Goal: Task Accomplishment & Management: Complete application form

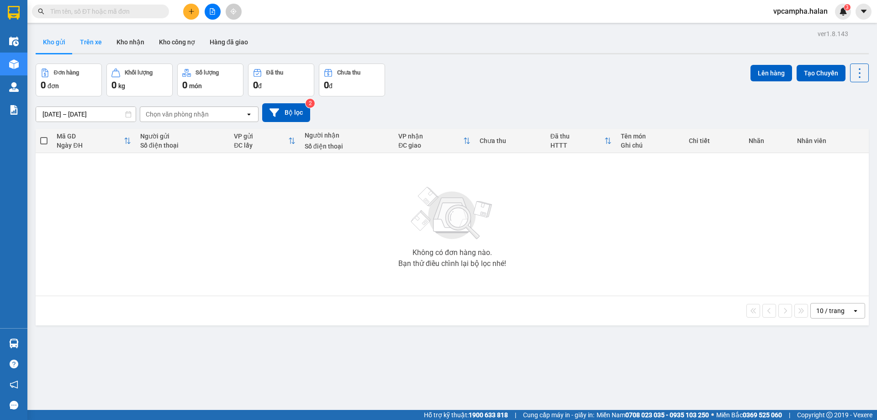
click at [99, 41] on button "Trên xe" at bounding box center [91, 42] width 37 height 22
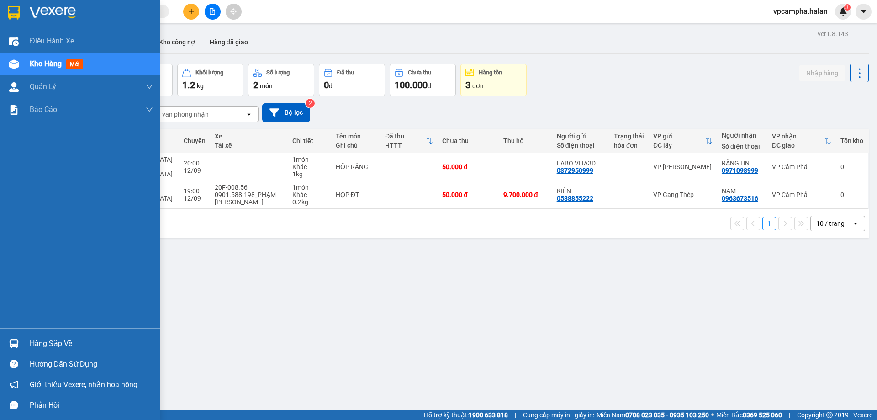
click at [46, 340] on div "Hàng sắp về" at bounding box center [91, 344] width 123 height 14
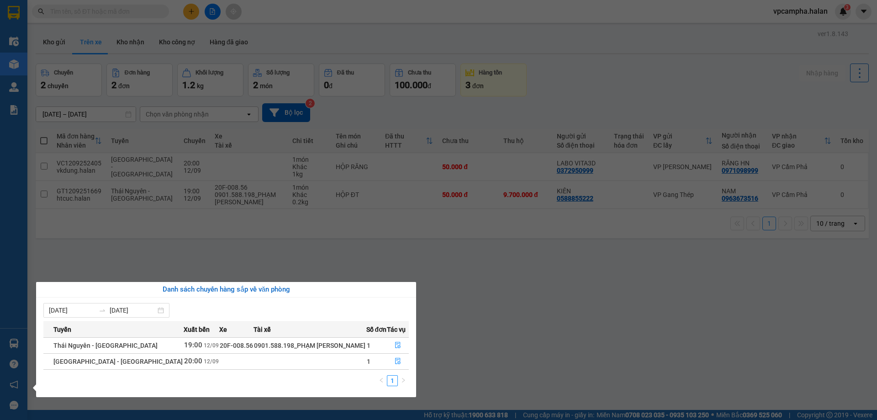
click at [551, 314] on section "Kết quả tìm kiếm ( 0 ) Bộ lọc No Data vpcampha.halan 3 Điều hành xe Kho hàng mớ…" at bounding box center [438, 210] width 877 height 420
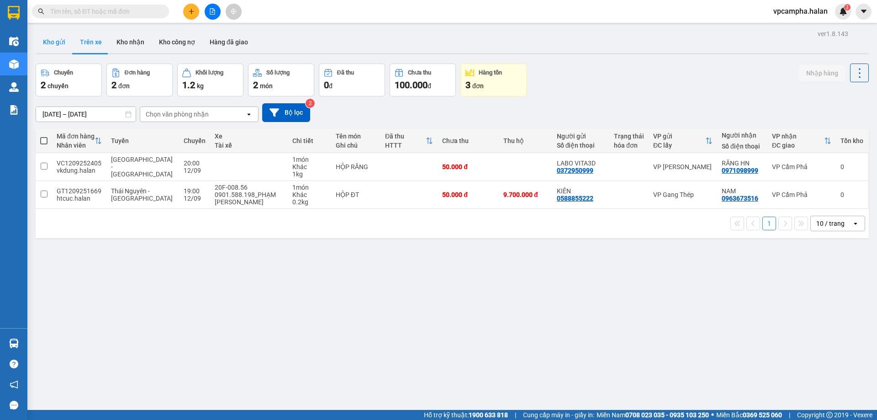
click at [53, 42] on button "Kho gửi" at bounding box center [54, 42] width 37 height 22
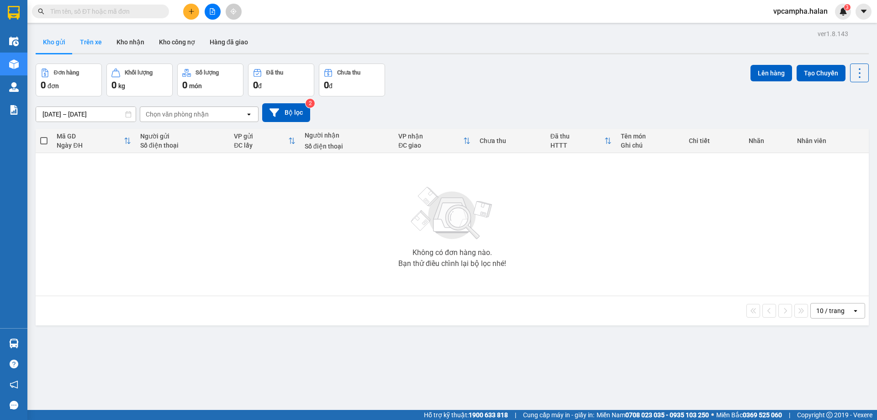
click at [84, 39] on button "Trên xe" at bounding box center [91, 42] width 37 height 22
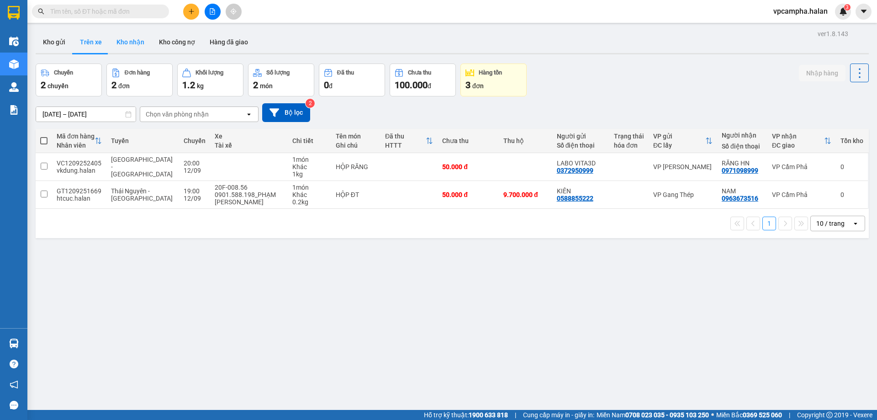
click at [129, 43] on button "Kho nhận" at bounding box center [130, 42] width 42 height 22
type input "[DATE] – [DATE]"
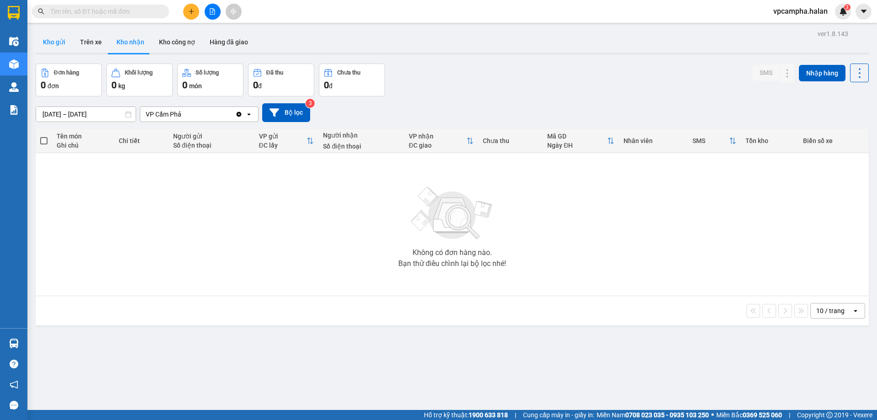
click at [53, 42] on button "Kho gửi" at bounding box center [54, 42] width 37 height 22
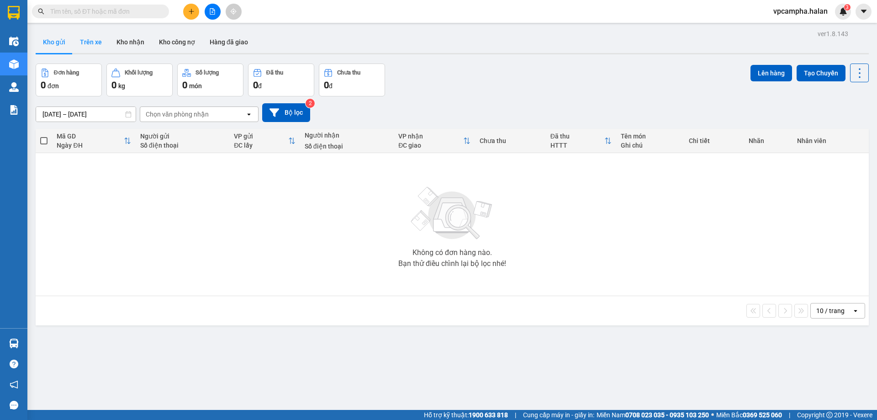
click at [100, 41] on button "Trên xe" at bounding box center [91, 42] width 37 height 22
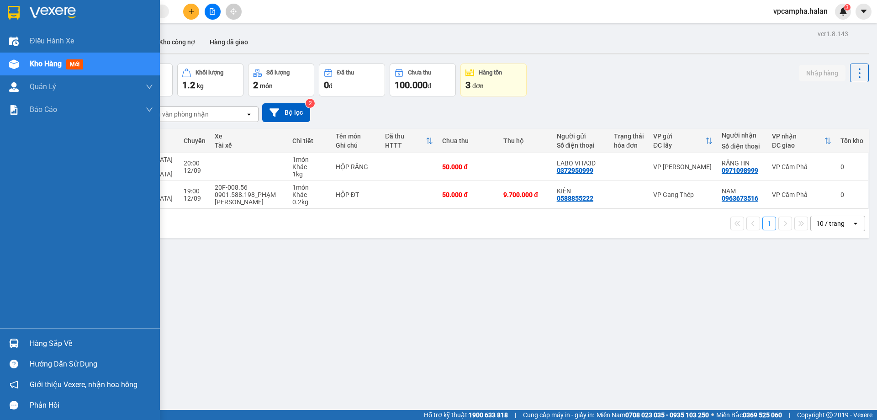
click at [65, 340] on div "Hàng sắp về" at bounding box center [91, 344] width 123 height 14
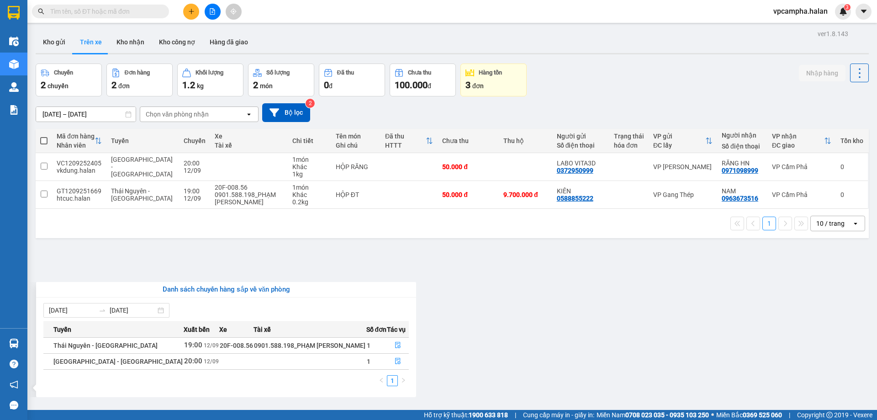
click at [292, 258] on section "Kết quả tìm kiếm ( 0 ) Bộ lọc No Data vpcampha.halan 3 Điều hành xe Kho hàng mớ…" at bounding box center [438, 210] width 877 height 420
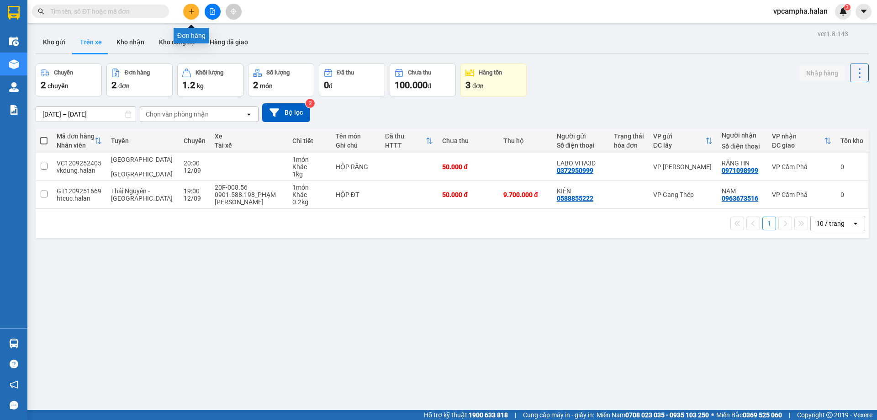
click at [190, 13] on icon "plus" at bounding box center [191, 11] width 6 height 6
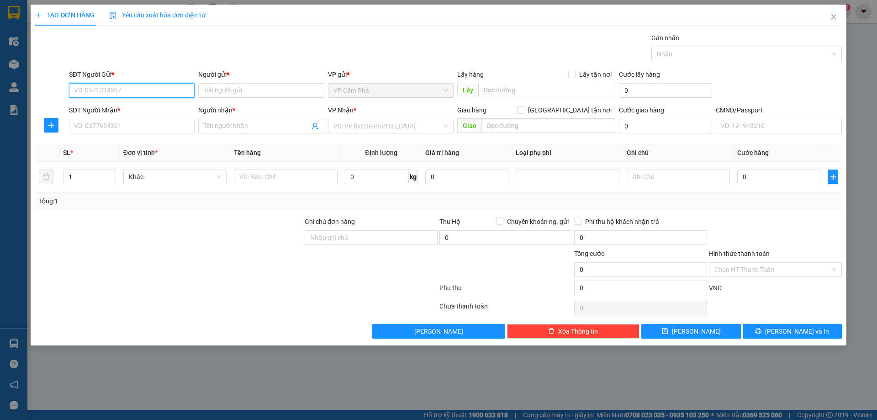
click at [128, 90] on input "SĐT Người Gửi *" at bounding box center [132, 90] width 126 height 15
click at [137, 88] on input "0372668810" at bounding box center [132, 90] width 126 height 15
type input "0372668810"
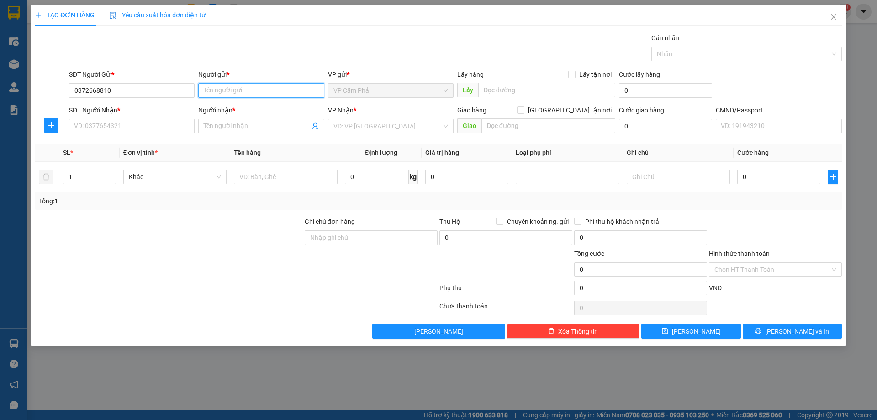
click at [274, 92] on input "Người gửi *" at bounding box center [261, 90] width 126 height 15
type input "t"
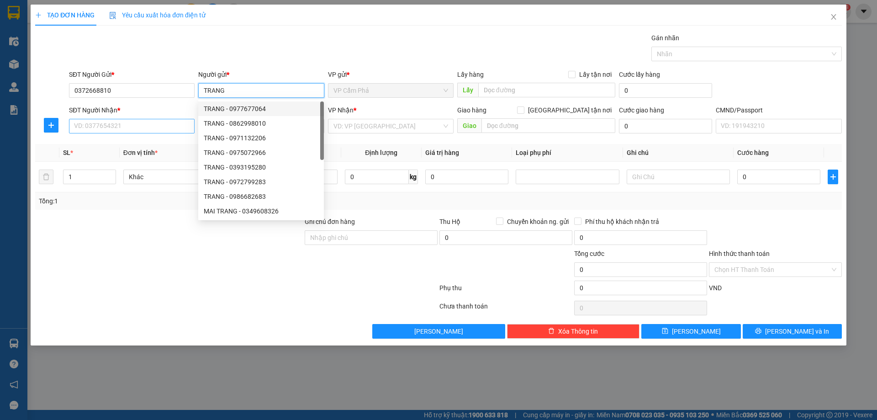
type input "TRANG"
click at [135, 130] on input "SĐT Người Nhận *" at bounding box center [132, 126] width 126 height 15
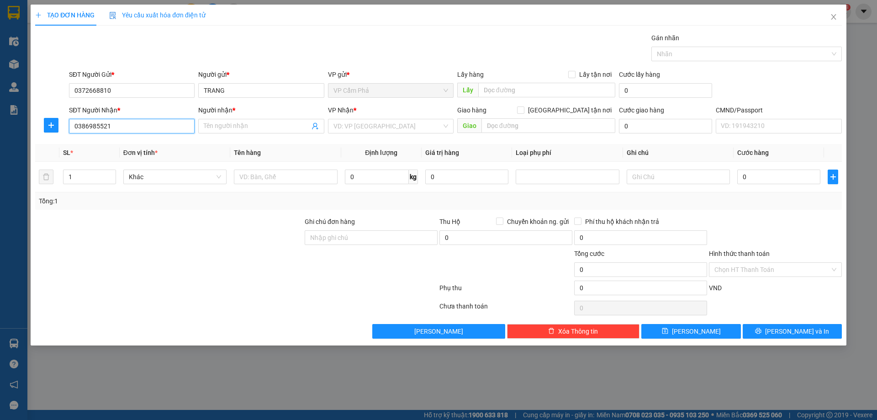
click at [142, 128] on input "0386985521" at bounding box center [132, 126] width 126 height 15
type input "0386985521"
click at [241, 125] on input "Người nhận *" at bounding box center [256, 126] width 105 height 10
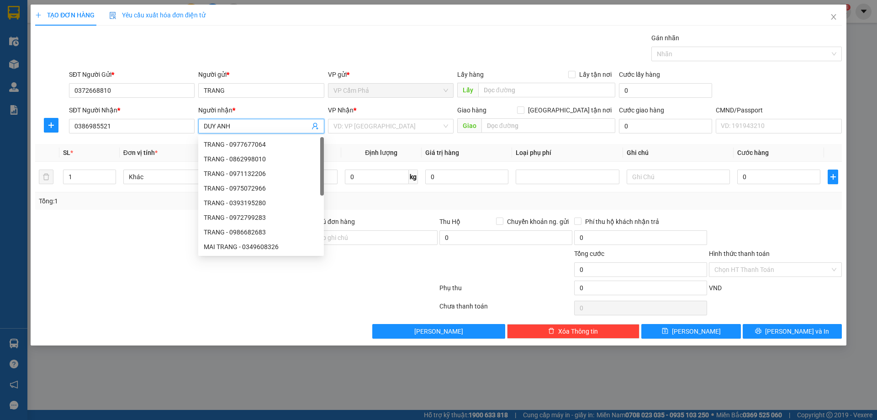
type input "DUY ANH"
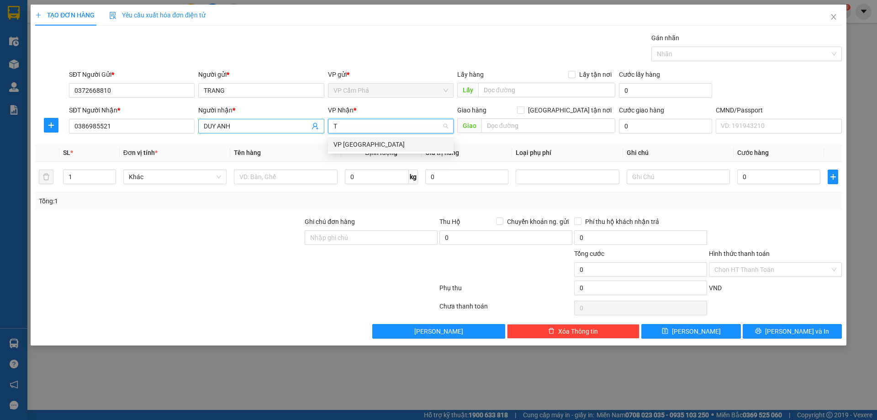
type input "TT"
click at [371, 146] on div "VP [GEOGRAPHIC_DATA]" at bounding box center [390, 144] width 115 height 10
click at [285, 178] on input "text" at bounding box center [285, 176] width 103 height 15
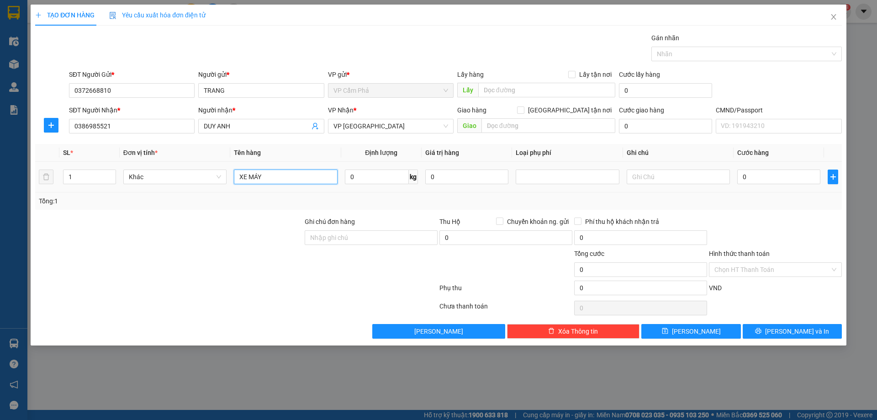
type input "XE MÁY"
click at [763, 178] on input "0" at bounding box center [778, 176] width 83 height 15
type input "3"
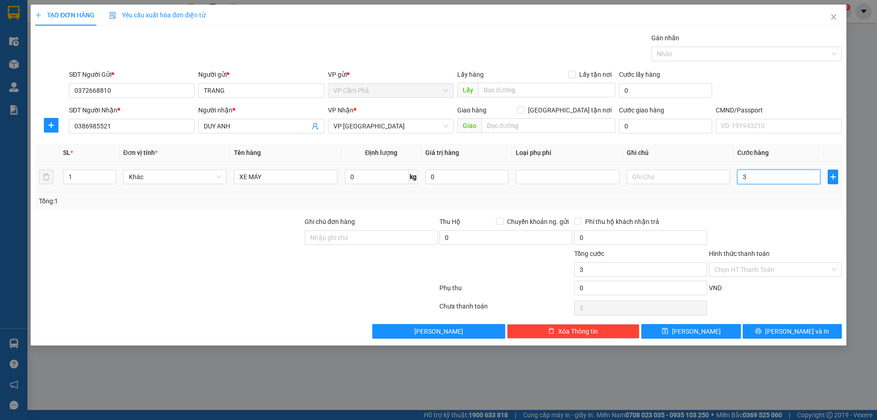
type input "30"
type input "300"
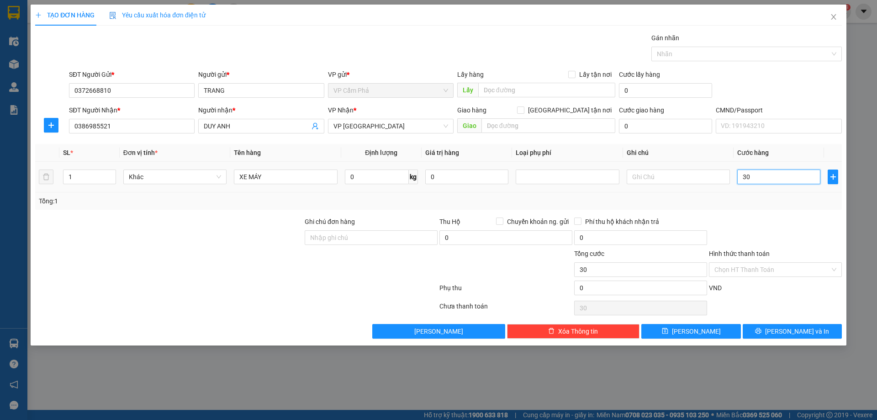
type input "300"
type input "3.000"
type input "30.000"
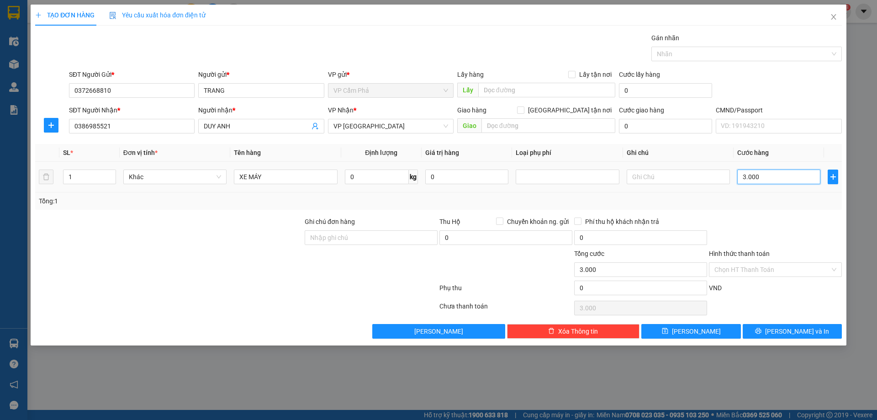
type input "30.000"
type input "300.000"
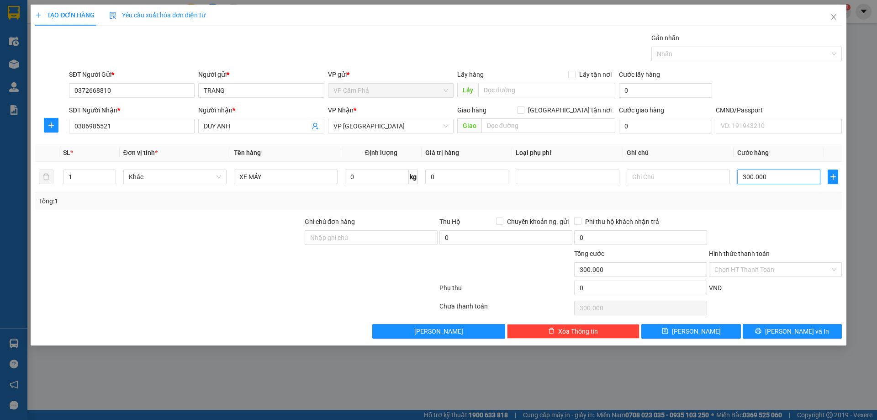
type input "300.000"
click at [807, 227] on div at bounding box center [775, 232] width 135 height 32
click at [782, 273] on input "Hình thức thanh toán" at bounding box center [772, 270] width 116 height 14
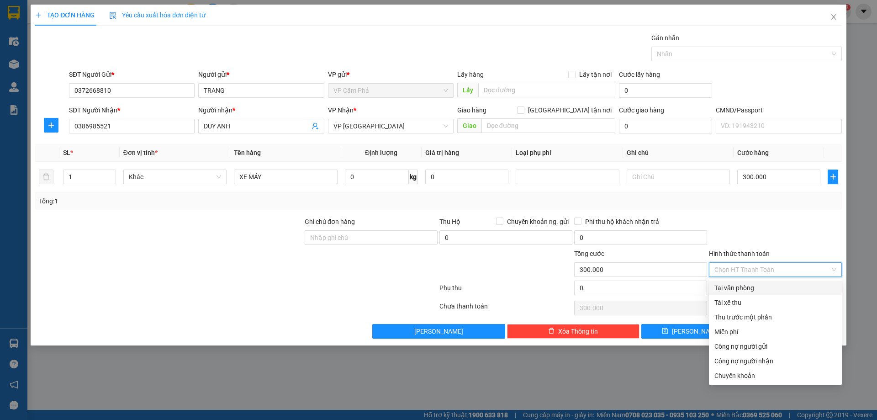
click at [748, 288] on div "Tại văn phòng" at bounding box center [775, 288] width 122 height 10
type input "0"
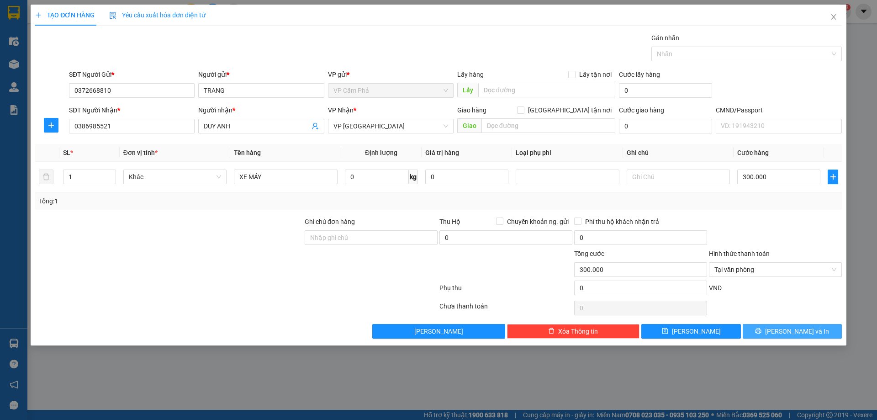
click at [795, 327] on span "Lưu và In" at bounding box center [797, 331] width 64 height 10
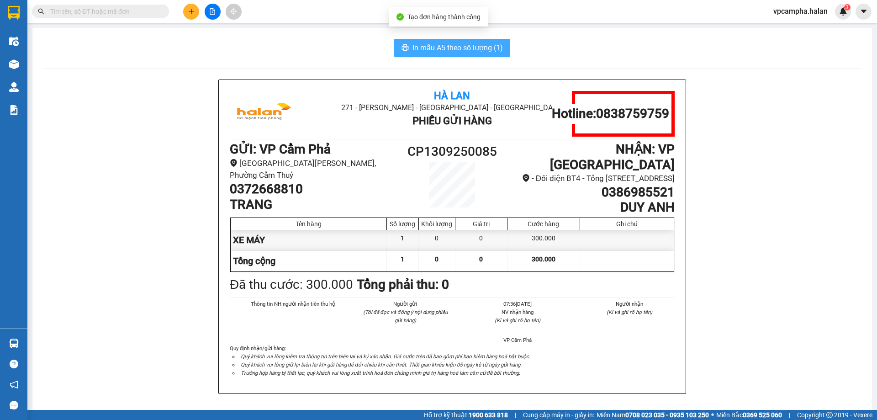
click at [445, 43] on span "In mẫu A5 theo số lượng (1)" at bounding box center [457, 47] width 90 height 11
click at [418, 42] on span "In mẫu A5 theo số lượng (1)" at bounding box center [457, 47] width 90 height 11
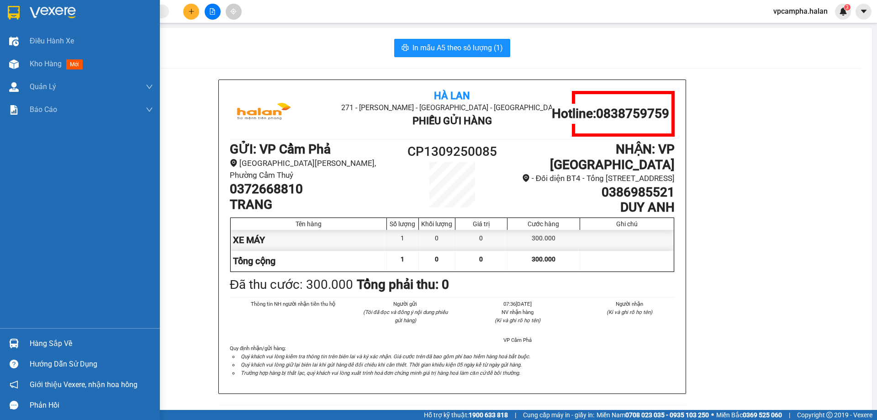
click at [33, 337] on div "Hàng sắp về" at bounding box center [91, 344] width 123 height 14
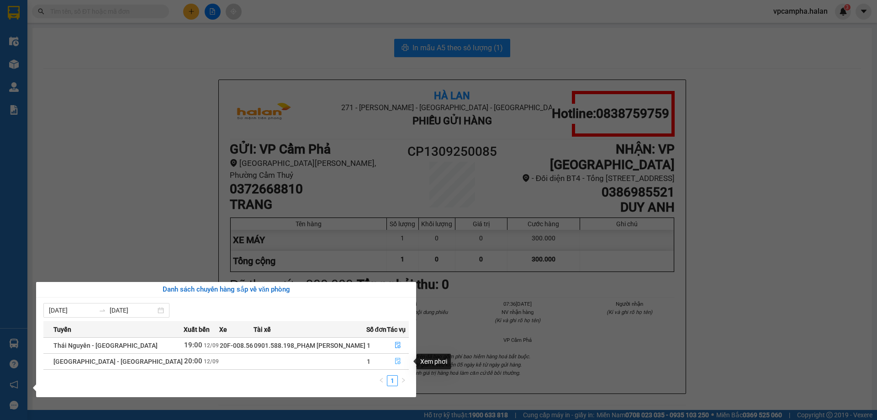
click at [392, 362] on button "button" at bounding box center [397, 361] width 21 height 15
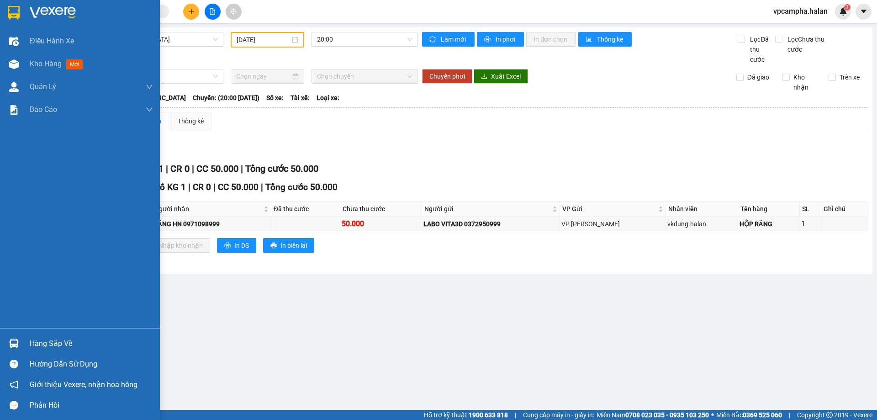
click at [41, 337] on div "Hàng sắp về" at bounding box center [91, 344] width 123 height 14
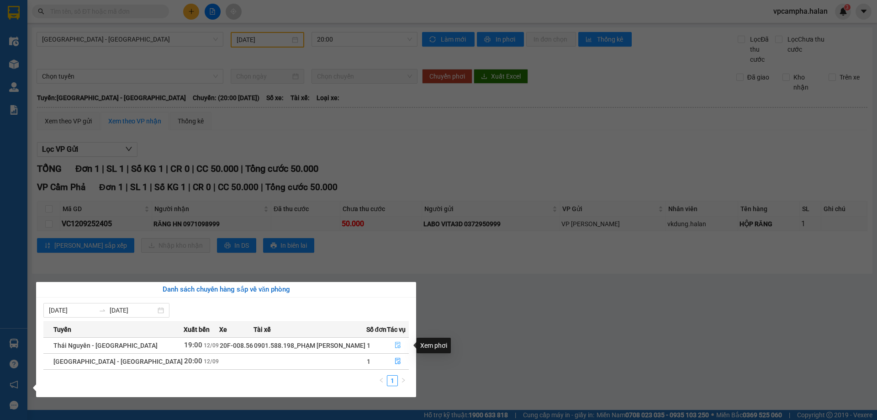
click at [395, 343] on icon "file-done" at bounding box center [397, 345] width 5 height 6
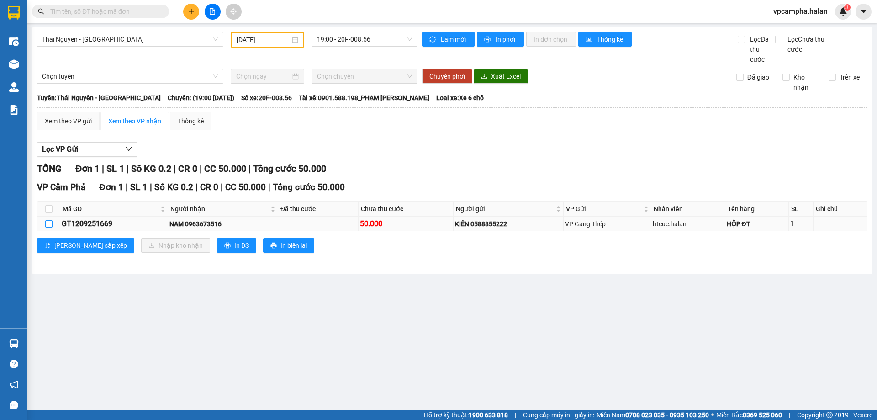
click at [51, 221] on input "checkbox" at bounding box center [48, 223] width 7 height 7
checkbox input "true"
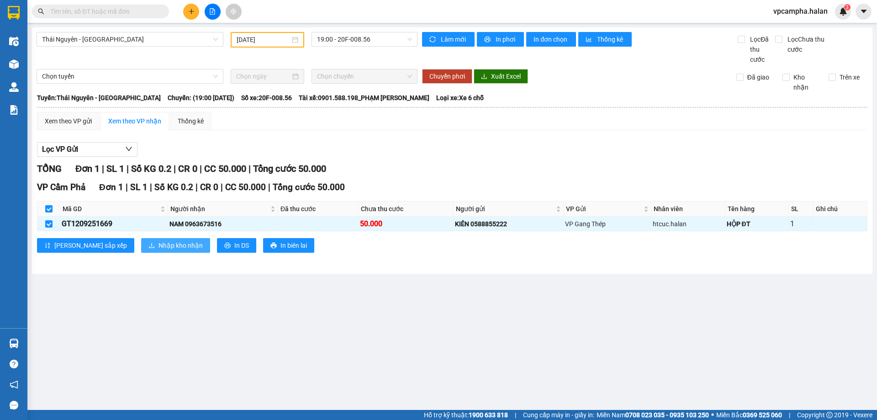
click at [158, 243] on span "Nhập kho nhận" at bounding box center [180, 245] width 44 height 10
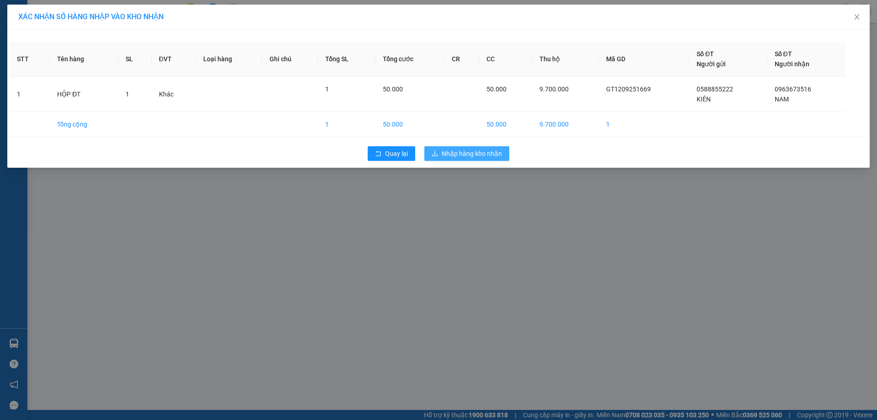
click at [464, 157] on span "Nhập hàng kho nhận" at bounding box center [472, 153] width 60 height 10
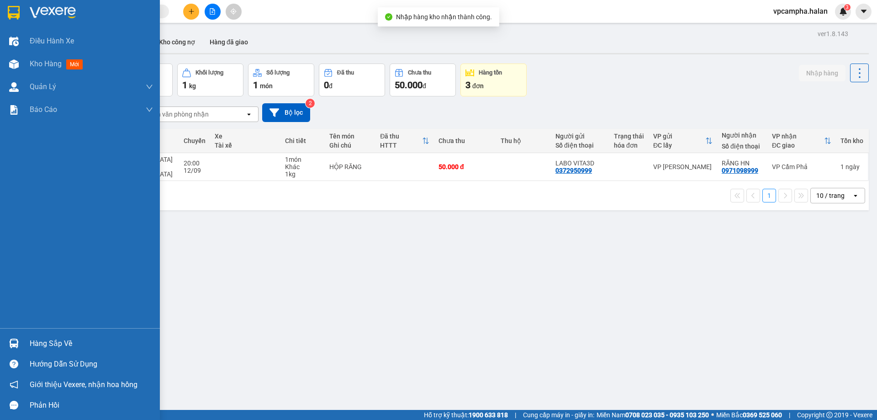
click at [45, 341] on div "Hàng sắp về" at bounding box center [91, 344] width 123 height 14
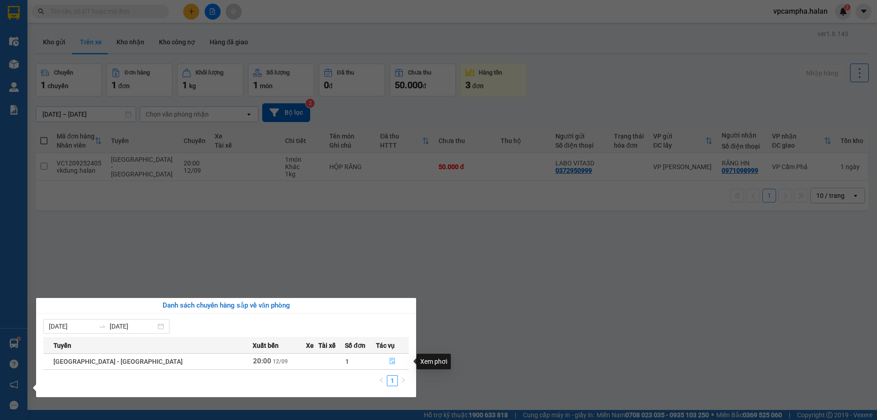
click at [390, 357] on button "button" at bounding box center [392, 361] width 32 height 15
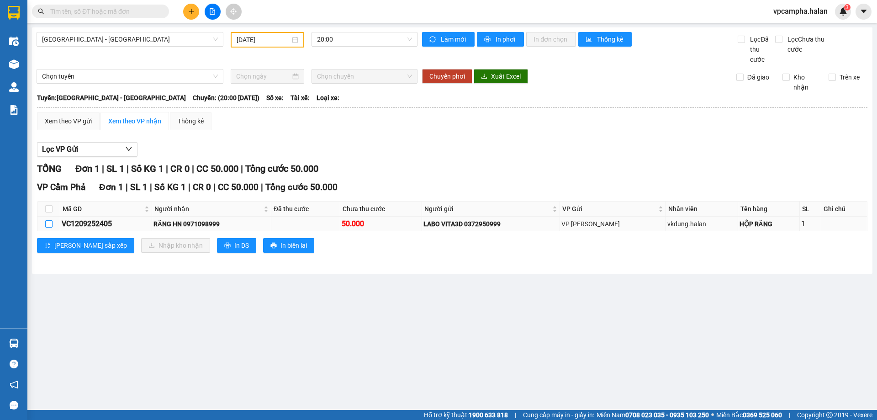
click at [48, 223] on input "checkbox" at bounding box center [48, 223] width 7 height 7
checkbox input "true"
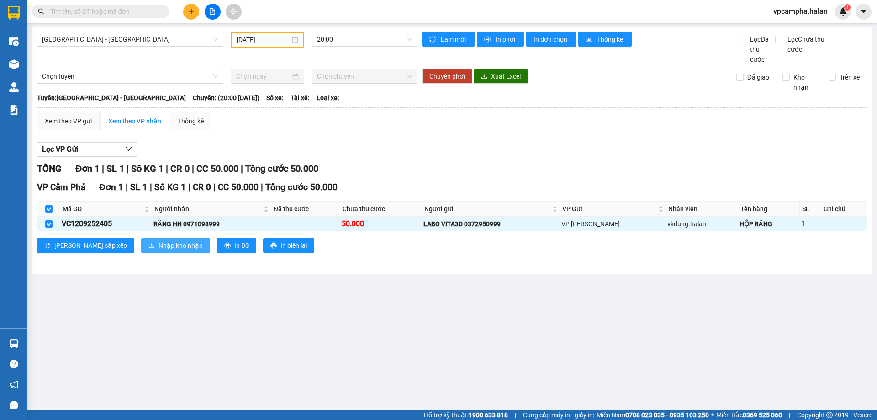
click at [141, 243] on button "Nhập kho nhận" at bounding box center [175, 245] width 69 height 15
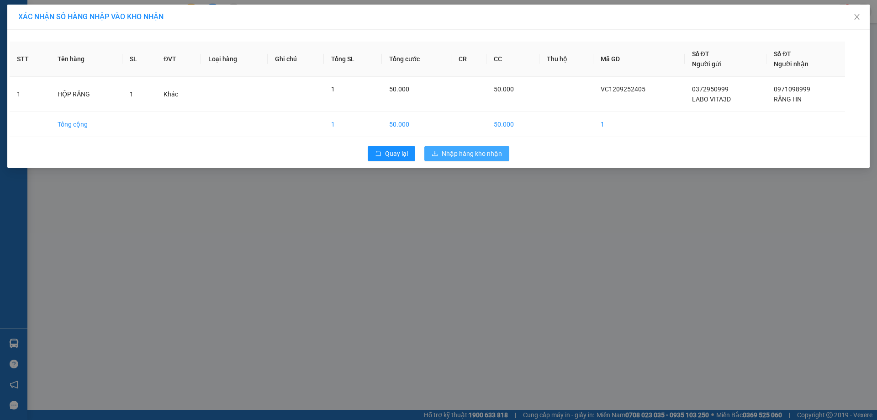
click at [443, 151] on span "Nhập hàng kho nhận" at bounding box center [472, 153] width 60 height 10
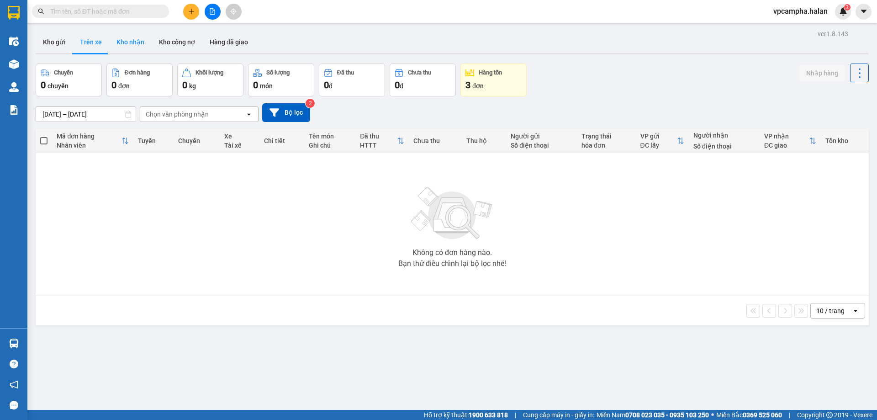
click at [132, 42] on button "Kho nhận" at bounding box center [130, 42] width 42 height 22
type input "16/07/2025 – 13/09/2025"
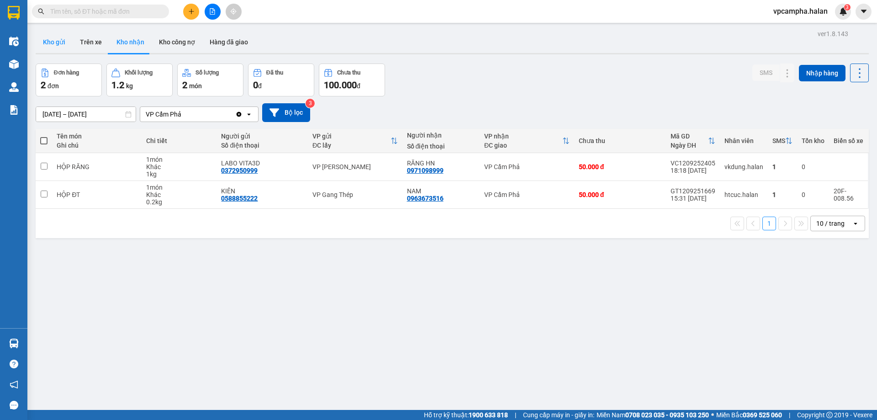
click at [57, 48] on button "Kho gửi" at bounding box center [54, 42] width 37 height 22
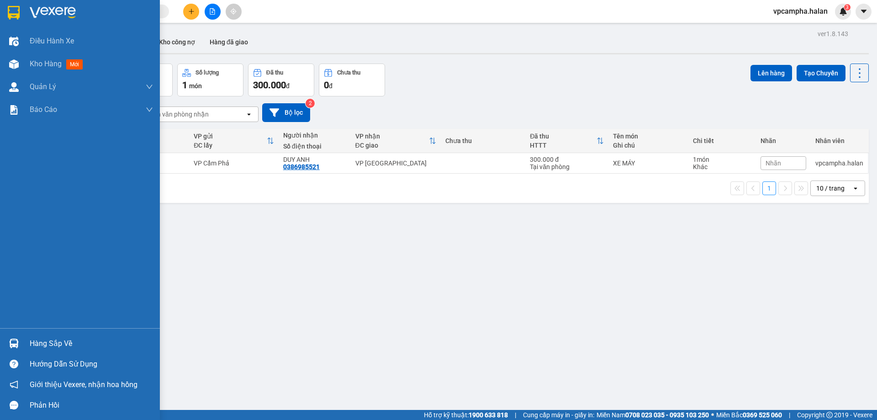
click at [4, 340] on div "Hàng sắp về" at bounding box center [80, 343] width 160 height 21
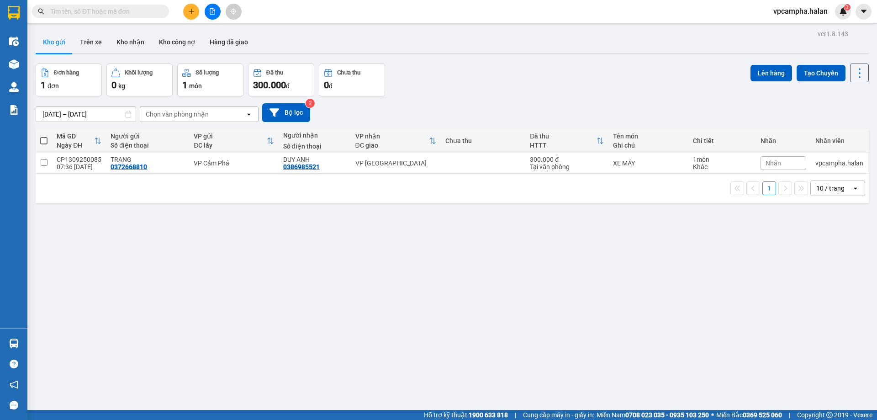
click at [416, 148] on section "Kết quả tìm kiếm ( 0 ) Bộ lọc No Data vpcampha.halan 3 Điều hành xe Kho hàng mớ…" at bounding box center [438, 210] width 877 height 420
click at [416, 163] on div "VP [GEOGRAPHIC_DATA]" at bounding box center [395, 162] width 81 height 7
checkbox input "true"
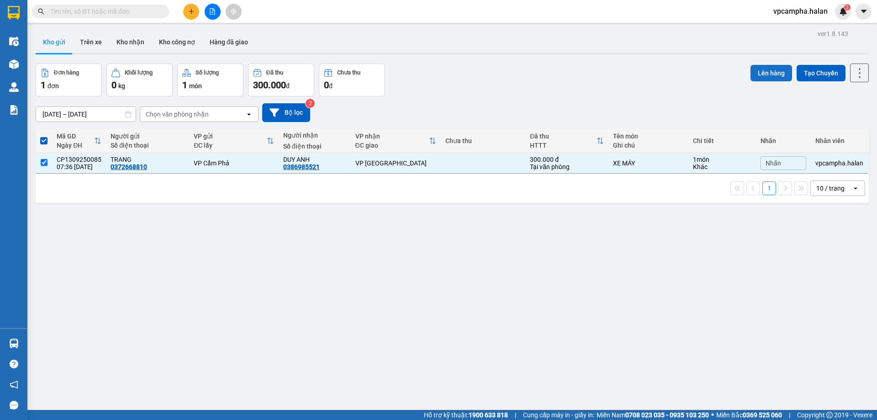
click at [754, 69] on button "Lên hàng" at bounding box center [771, 73] width 42 height 16
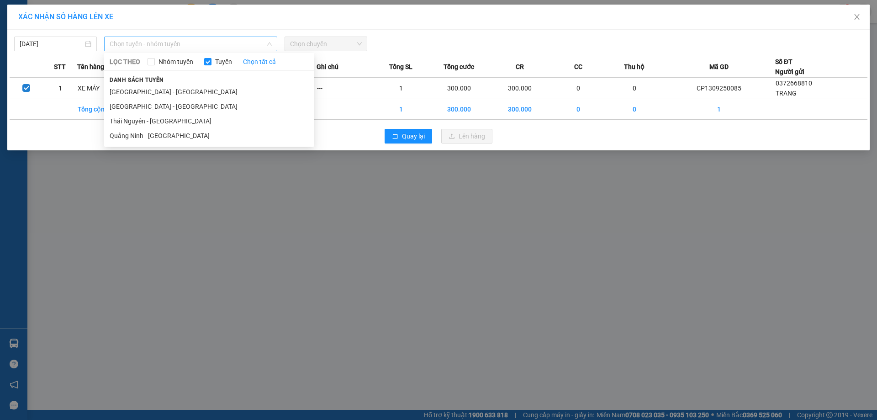
click at [238, 48] on span "Chọn tuyến - nhóm tuyến" at bounding box center [191, 44] width 162 height 14
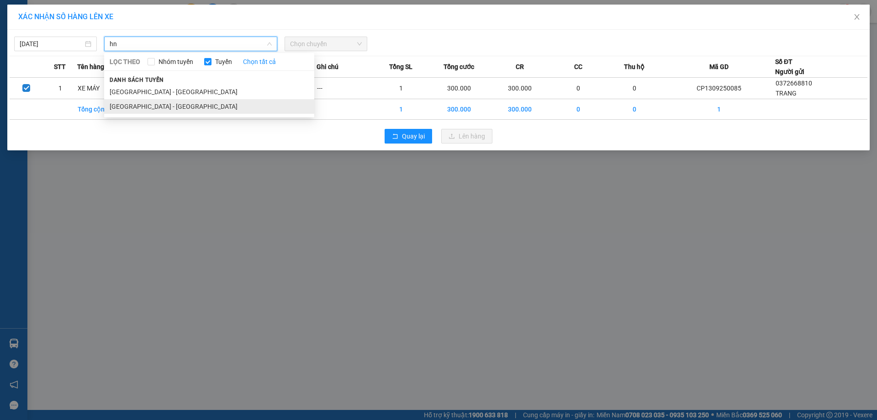
type input "hn"
drag, startPoint x: 158, startPoint y: 110, endPoint x: 264, endPoint y: 76, distance: 111.8
click at [158, 110] on li "Quảng Ninh - Hà Nội" at bounding box center [209, 106] width 210 height 15
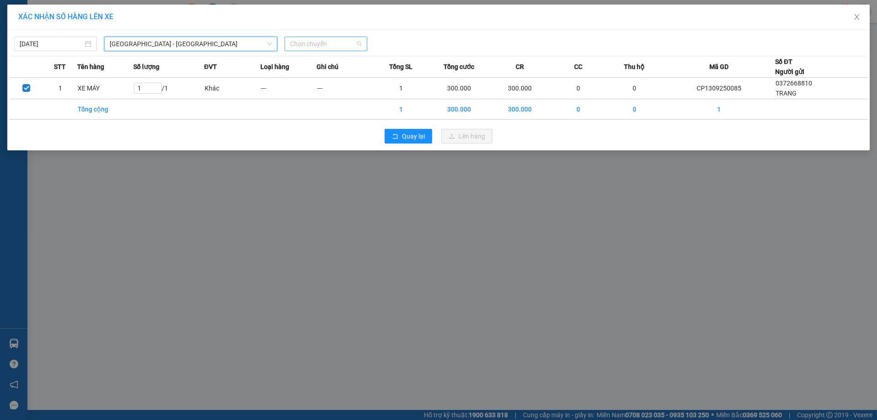
click at [332, 39] on span "Chọn chuyến" at bounding box center [326, 44] width 72 height 14
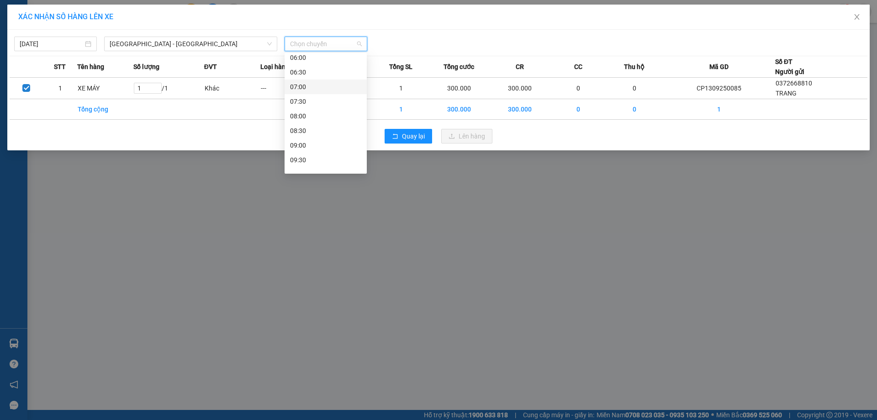
scroll to position [91, 0]
click at [308, 115] on div "08:30" at bounding box center [325, 117] width 71 height 10
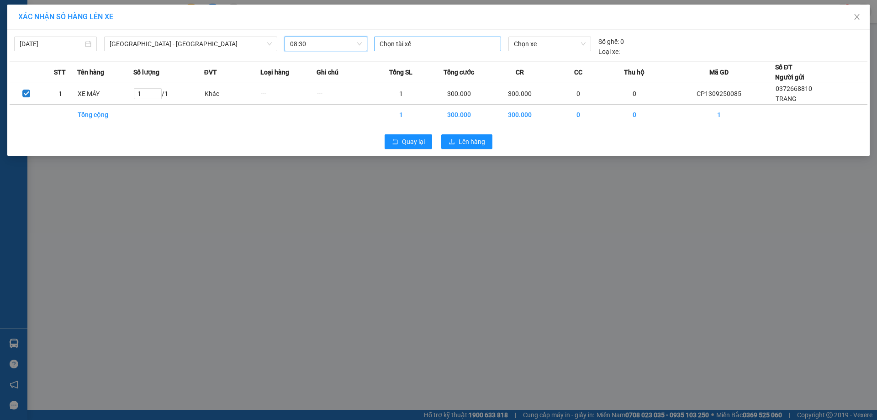
click at [467, 41] on div at bounding box center [437, 43] width 122 height 11
type input "quang dương"
click at [464, 65] on div "Nguyễn Quang Dương" at bounding box center [443, 62] width 126 height 10
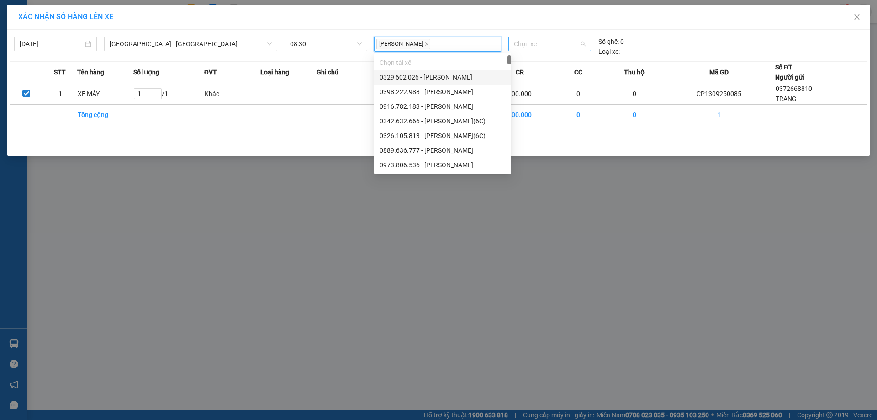
click at [538, 42] on span "Chọn xe" at bounding box center [549, 44] width 71 height 14
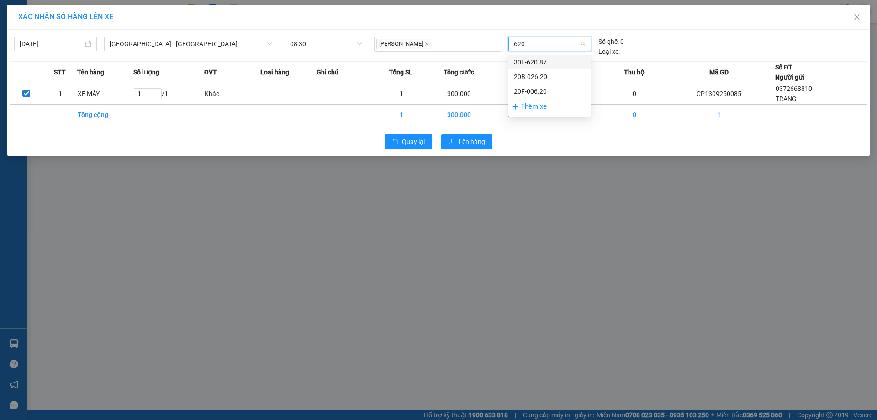
type input "620"
click at [564, 42] on span "Chọn xe" at bounding box center [549, 44] width 71 height 14
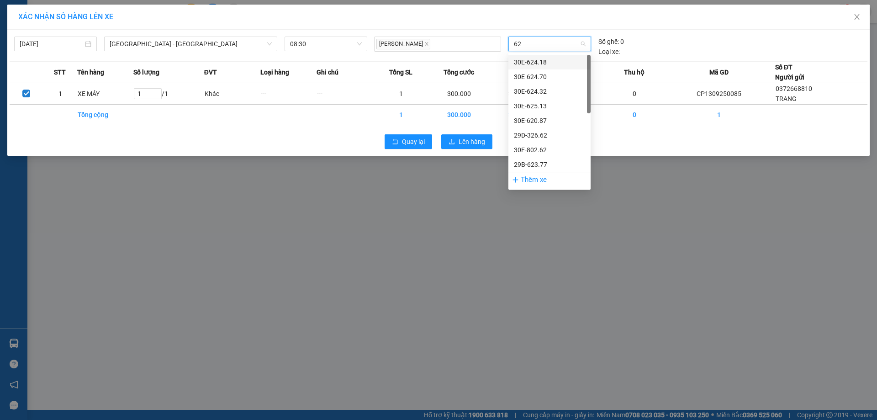
type input "620"
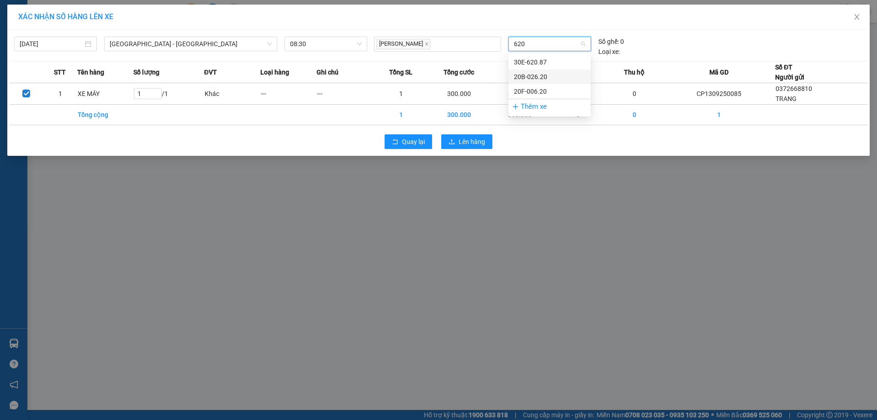
click at [559, 75] on div "20B-026.20" at bounding box center [549, 77] width 71 height 10
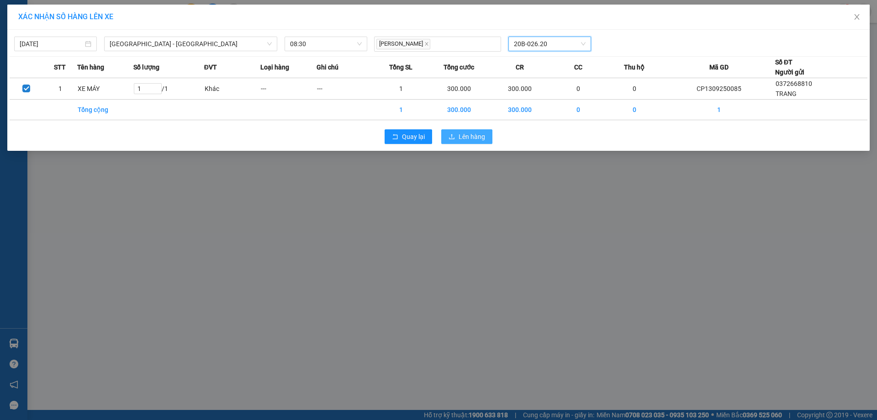
click at [467, 130] on button "Lên hàng" at bounding box center [466, 136] width 51 height 15
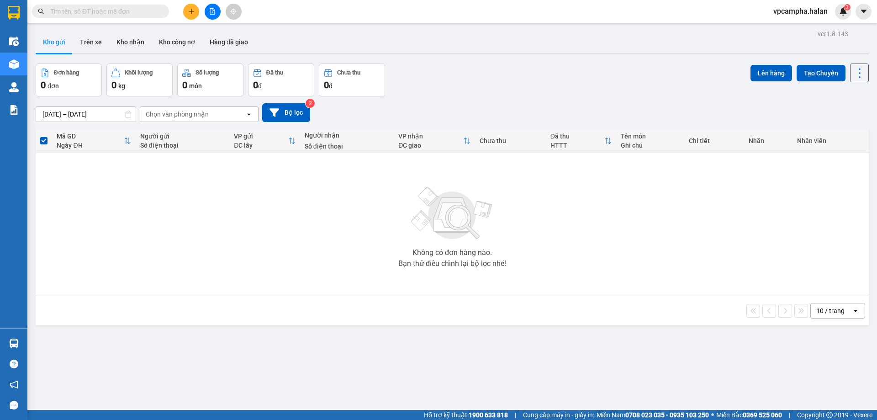
click at [792, 15] on span "vpcampha.halan" at bounding box center [800, 10] width 69 height 11
click at [798, 31] on span "Đăng xuất" at bounding box center [805, 28] width 49 height 10
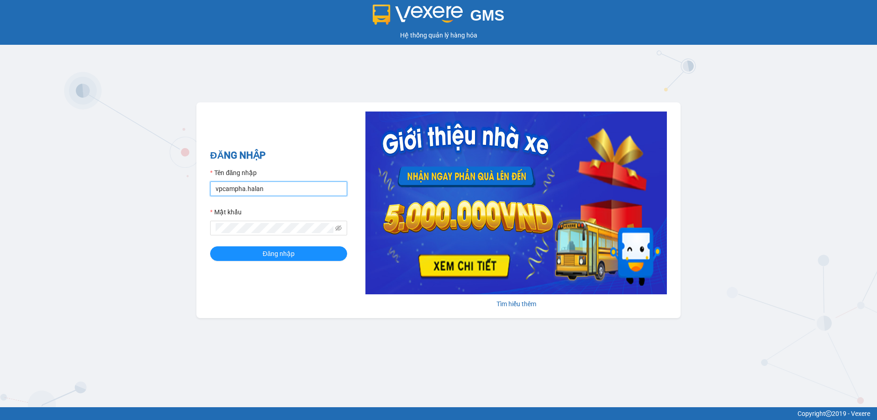
click at [298, 192] on input "vpcampha.halan" at bounding box center [278, 188] width 137 height 15
type input "vpcaidam.halan"
click at [229, 257] on button "Đăng nhập" at bounding box center [278, 253] width 137 height 15
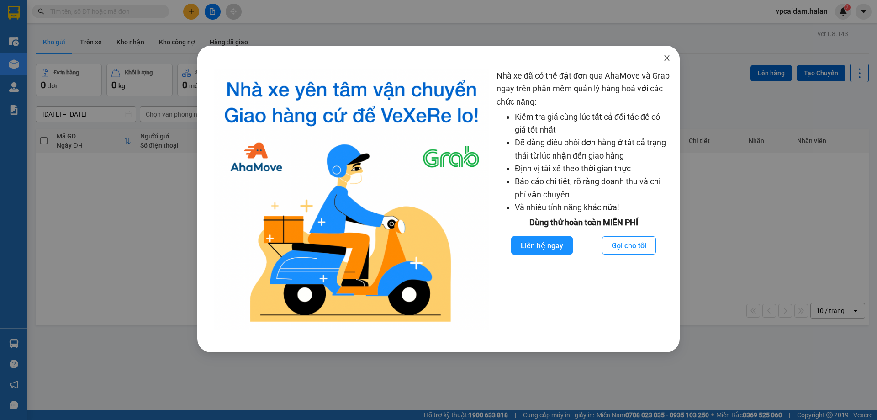
click at [664, 56] on icon "close" at bounding box center [666, 57] width 7 height 7
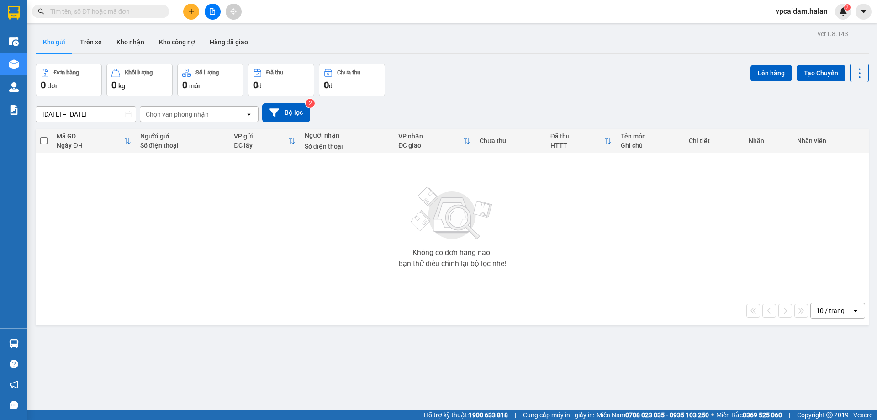
click at [100, 8] on span at bounding box center [100, 12] width 137 height 14
click at [101, 9] on input "text" at bounding box center [104, 11] width 108 height 10
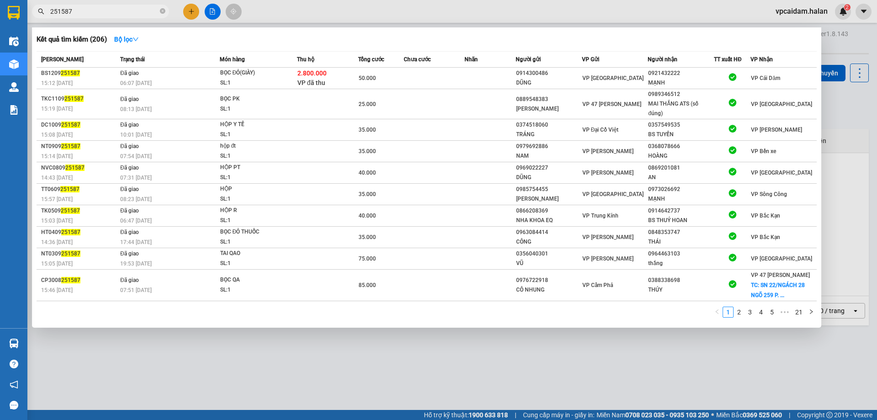
type input "251587"
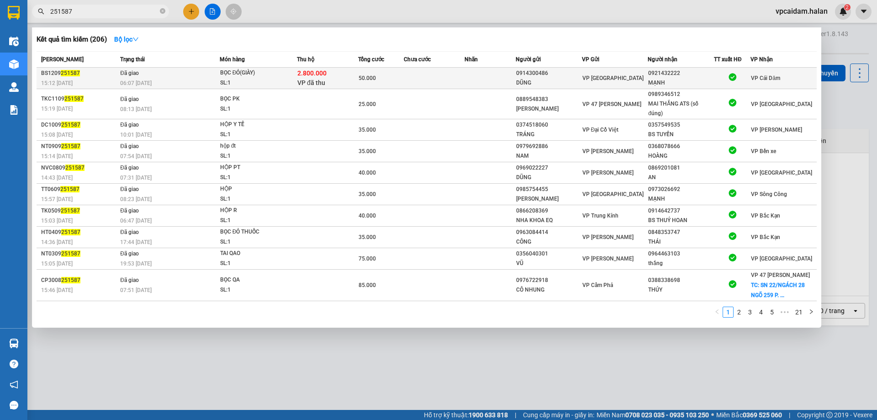
click at [398, 79] on div "50.000" at bounding box center [380, 78] width 45 height 10
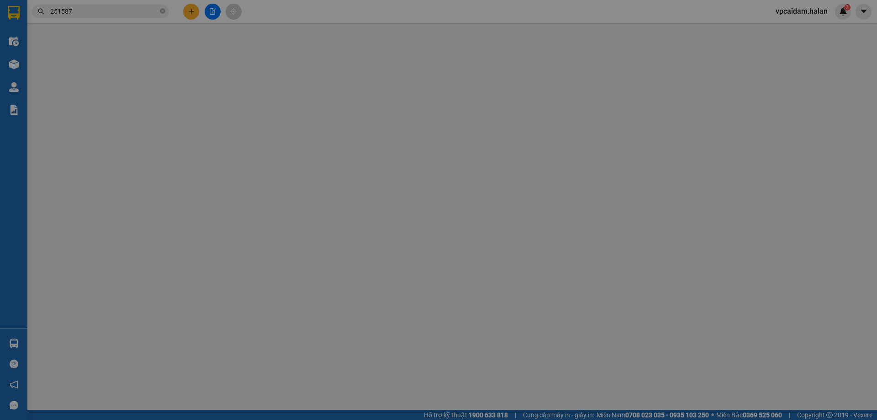
type input "0914300486"
type input "DŨNG"
type input "0921432222"
type input "MẠNH"
checkbox input "true"
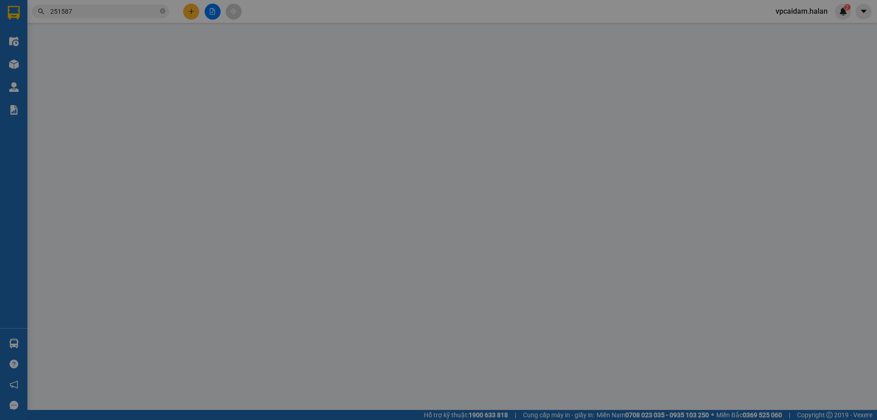
type input "2.800.000"
type input "40.000"
type input "50.000"
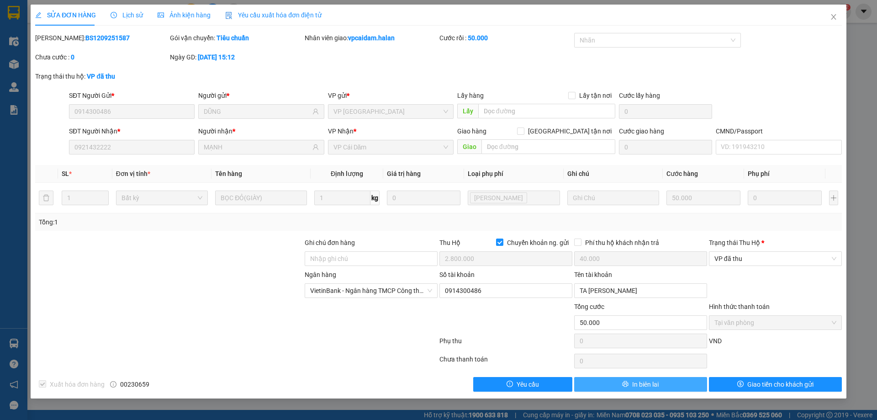
click at [666, 379] on button "In biên lai" at bounding box center [640, 384] width 133 height 15
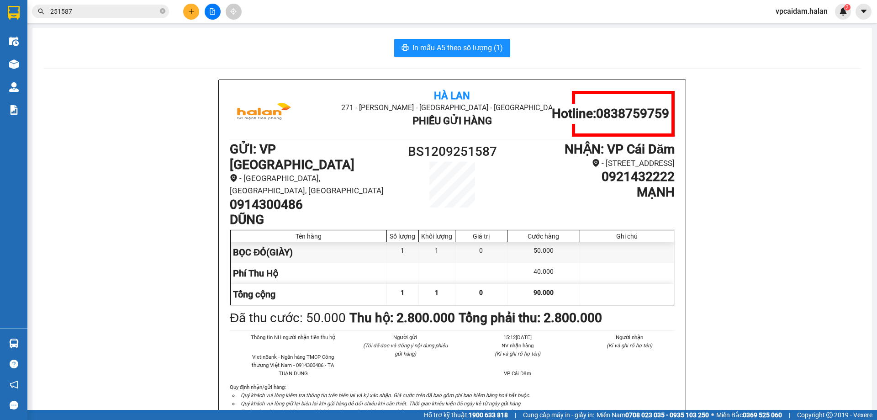
click at [93, 14] on input "251587" at bounding box center [104, 11] width 108 height 10
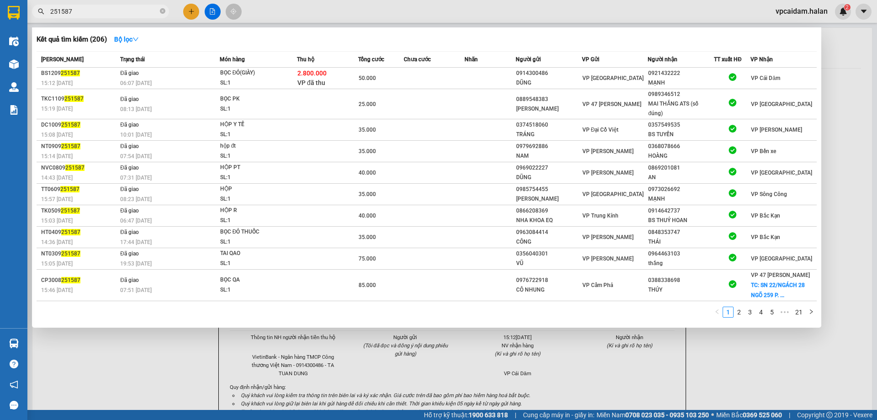
click at [93, 14] on input "251587" at bounding box center [104, 11] width 108 height 10
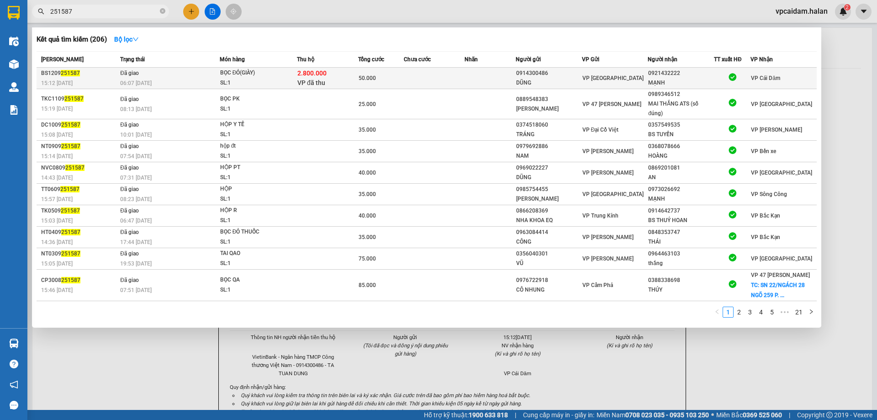
click at [95, 79] on div "15:12 [DATE]" at bounding box center [79, 83] width 76 height 10
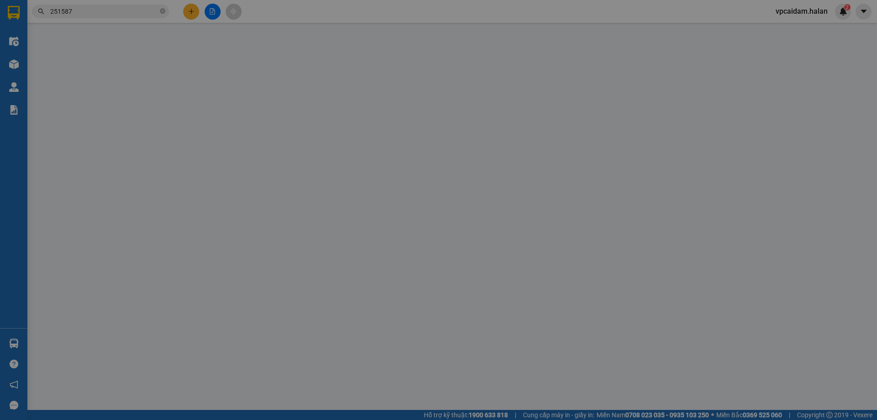
type input "0914300486"
type input "DŨNG"
type input "0921432222"
type input "MẠNH"
checkbox input "true"
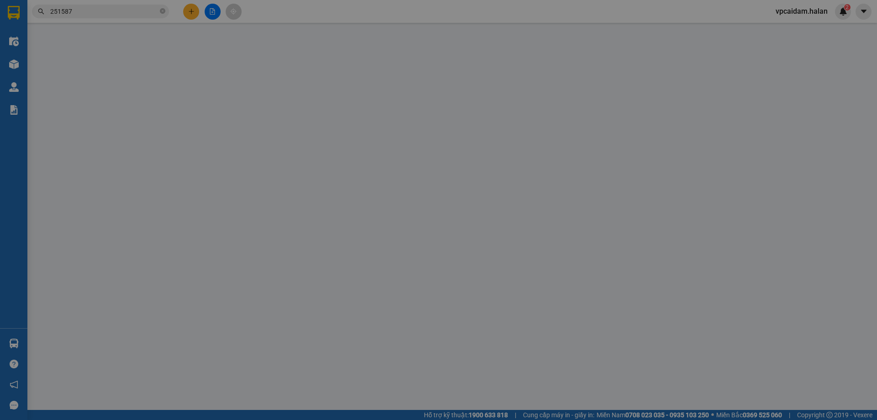
type input "2.800.000"
type input "40.000"
type input "50.000"
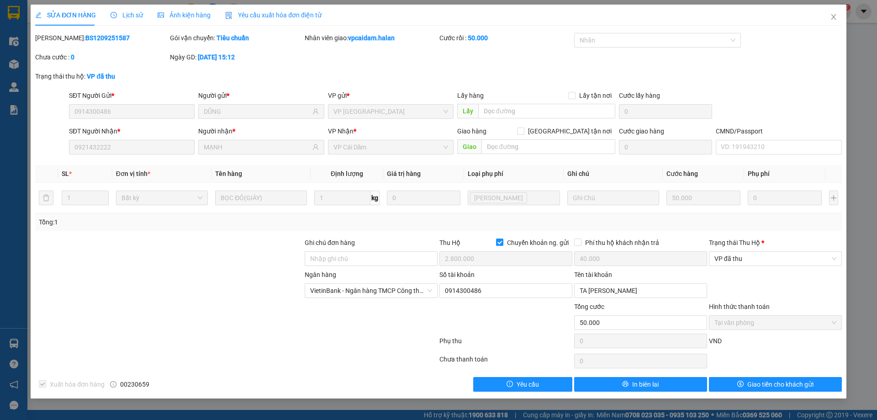
click at [88, 37] on b "BS1209251587" at bounding box center [107, 37] width 44 height 7
click at [87, 37] on b "BS1209251587" at bounding box center [107, 37] width 44 height 7
copy b "BS1209251587"
click at [835, 15] on icon "close" at bounding box center [833, 16] width 7 height 7
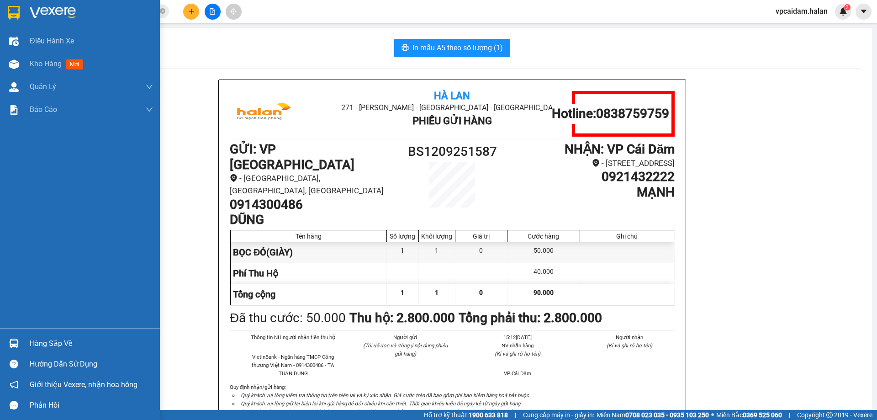
click at [25, 342] on div "Hàng sắp về" at bounding box center [80, 343] width 160 height 21
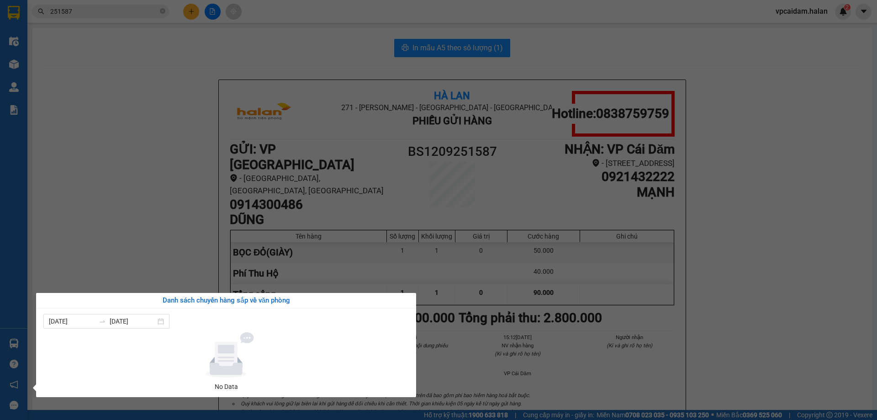
click at [21, 343] on div "Điều hành xe Kho hàng mới Quản [PERSON_NAME] lý chuyến Quản lý kiểm kho Báo cáo…" at bounding box center [13, 210] width 27 height 420
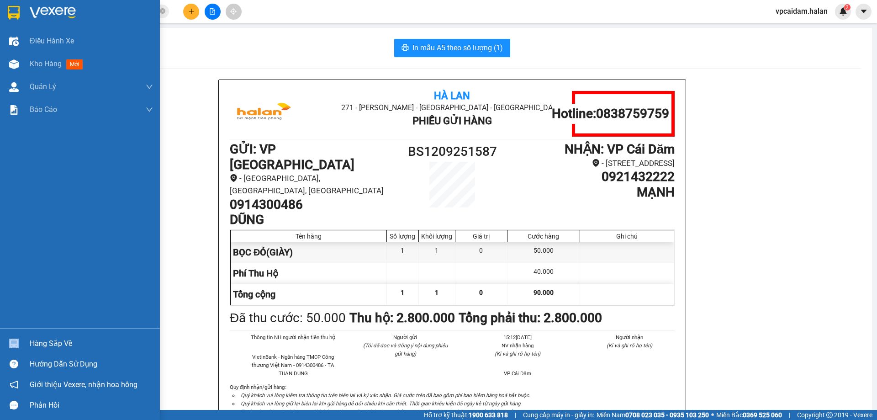
click at [21, 343] on div at bounding box center [14, 343] width 16 height 16
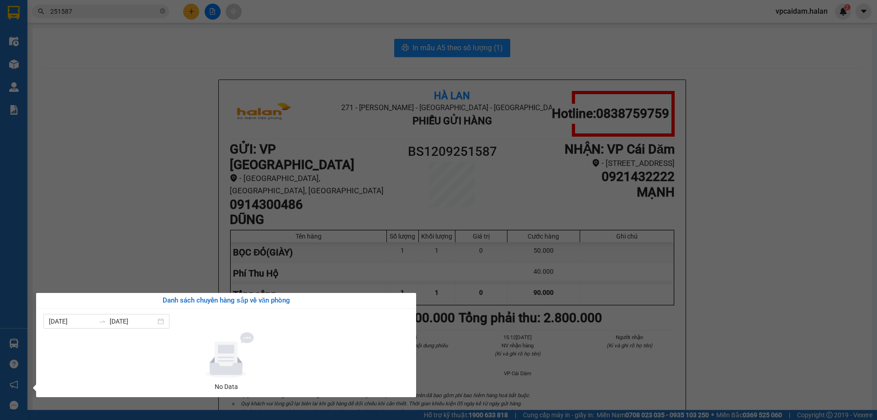
click at [135, 13] on section "Kết quả tìm kiếm ( 206 ) Bộ lọc Mã ĐH Trạng thái Món hàng Thu hộ Tổng cước Chưa…" at bounding box center [438, 210] width 877 height 420
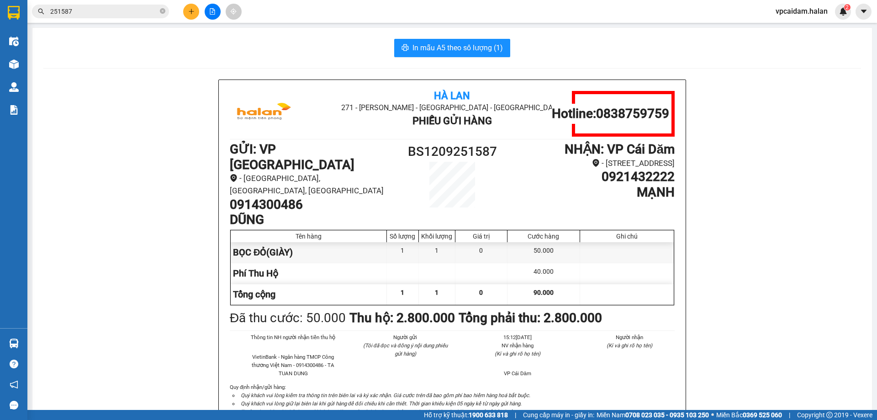
click at [135, 13] on input "251587" at bounding box center [104, 11] width 108 height 10
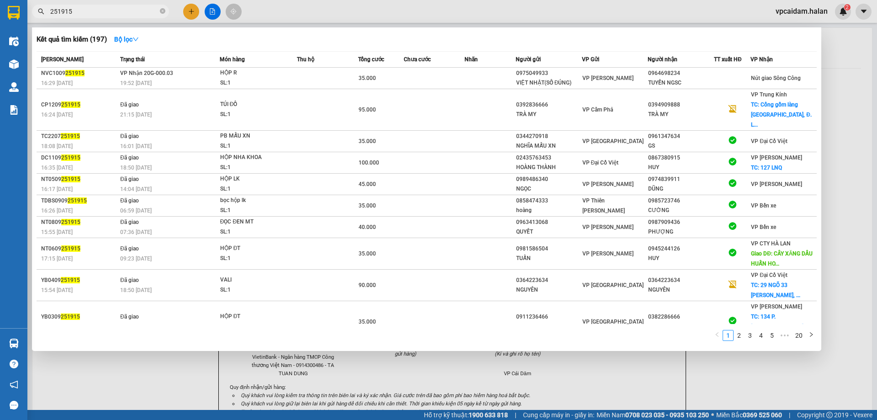
type input "251915"
click at [850, 52] on div at bounding box center [438, 210] width 877 height 420
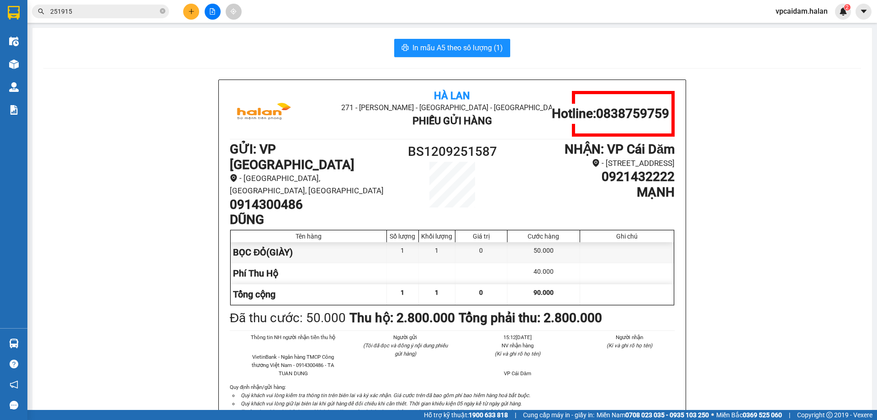
click at [799, 8] on span "vpcaidam.halan" at bounding box center [801, 10] width 67 height 11
click at [802, 31] on span "Đăng xuất" at bounding box center [806, 28] width 46 height 10
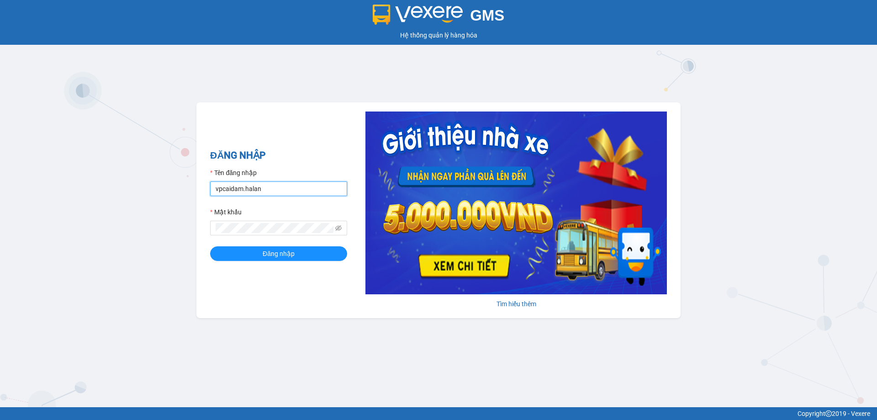
click at [282, 190] on input "vpcaidam.halan" at bounding box center [278, 188] width 137 height 15
type input "vpcampha.halan"
click at [248, 253] on button "Đăng nhập" at bounding box center [278, 253] width 137 height 15
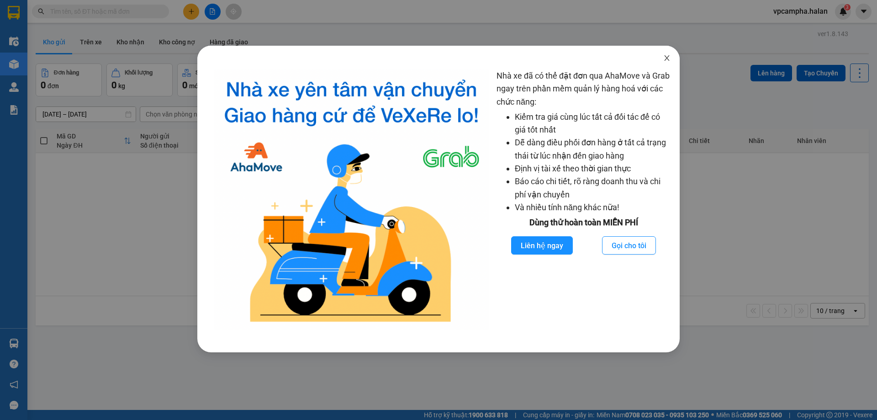
click at [668, 56] on icon "close" at bounding box center [666, 57] width 7 height 7
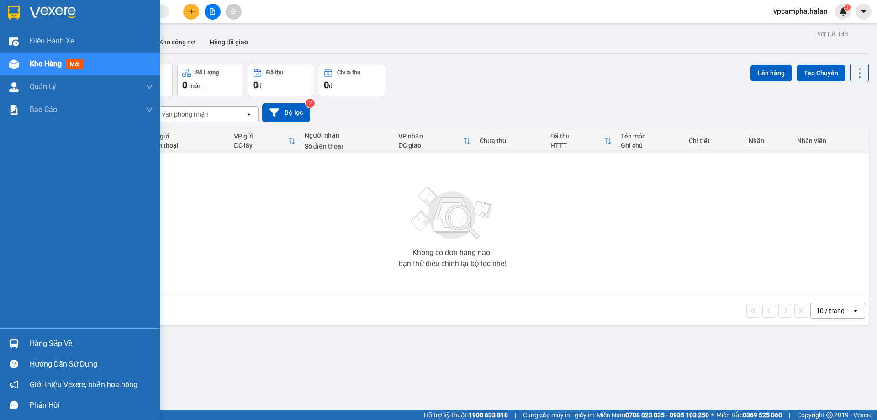
click at [65, 338] on div "Hàng sắp về" at bounding box center [91, 344] width 123 height 14
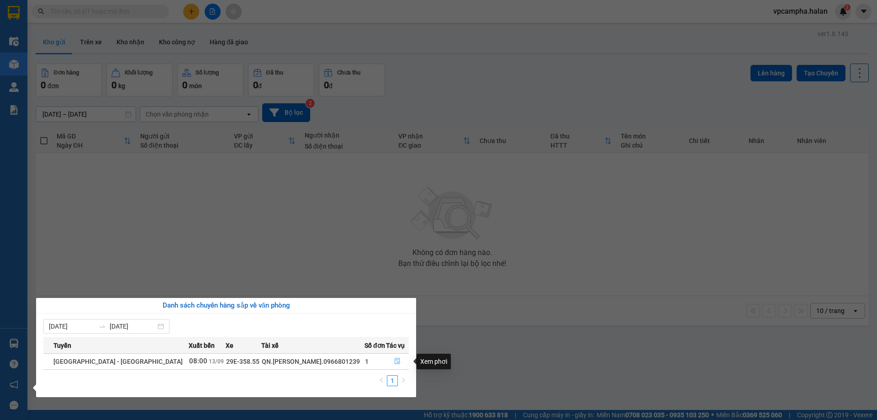
click at [395, 361] on icon "file-done" at bounding box center [397, 361] width 6 height 6
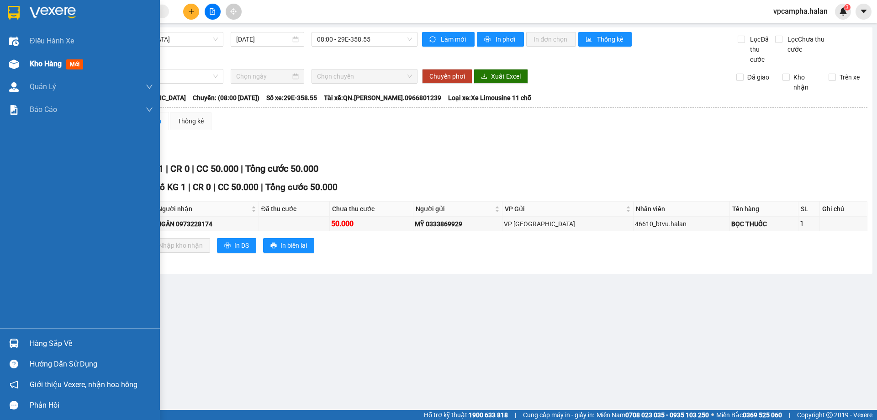
click at [24, 64] on div "Kho hàng mới" at bounding box center [80, 64] width 160 height 23
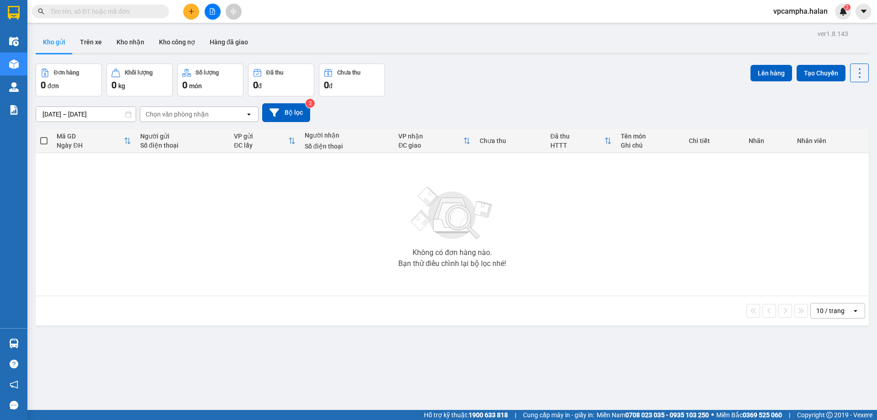
click at [50, 339] on div "ver 1.8.143 Kho gửi Trên xe Kho nhận Kho công nợ Hàng đã giao Đơn hàng 0 đơn Kh…" at bounding box center [452, 237] width 840 height 420
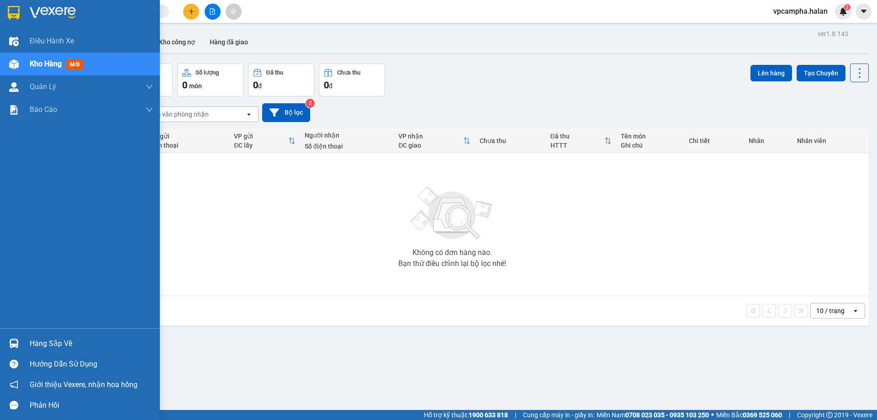
click at [13, 337] on div at bounding box center [14, 343] width 16 height 16
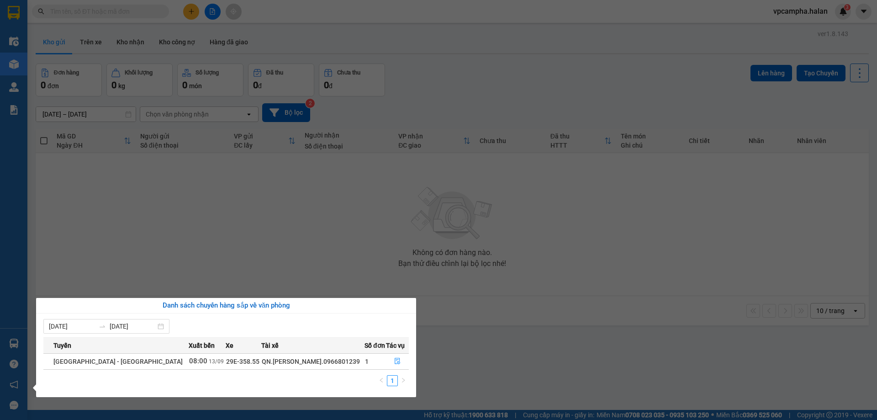
click at [197, 12] on section "Kết quả tìm kiếm ( 0 ) Bộ lọc No Data vpcampha.halan 3 Điều hành xe Kho hàng mớ…" at bounding box center [438, 210] width 877 height 420
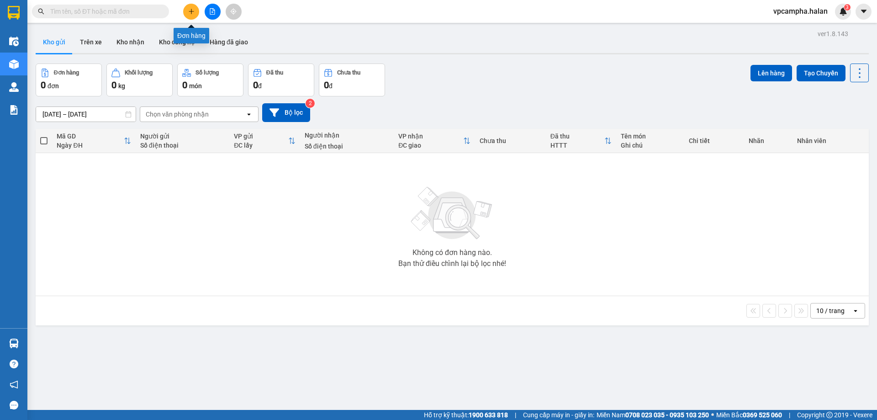
click at [194, 12] on icon "plus" at bounding box center [191, 11] width 6 height 6
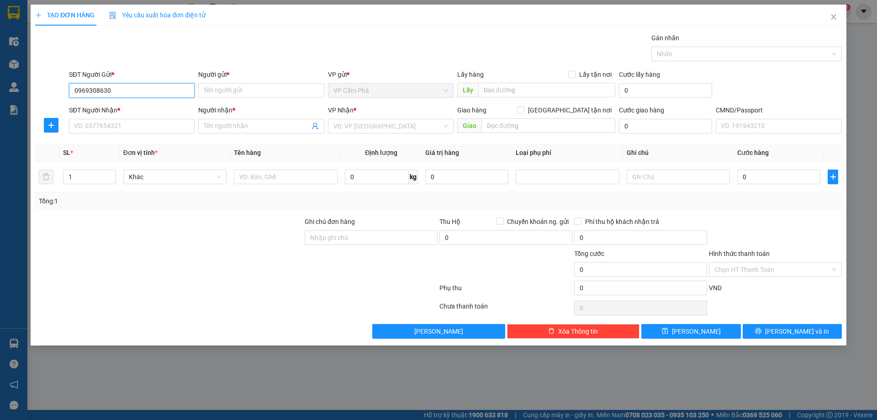
click at [137, 93] on input "0969308630" at bounding box center [132, 90] width 126 height 15
click at [138, 92] on input "0969308630" at bounding box center [132, 90] width 126 height 15
type input "0969308630"
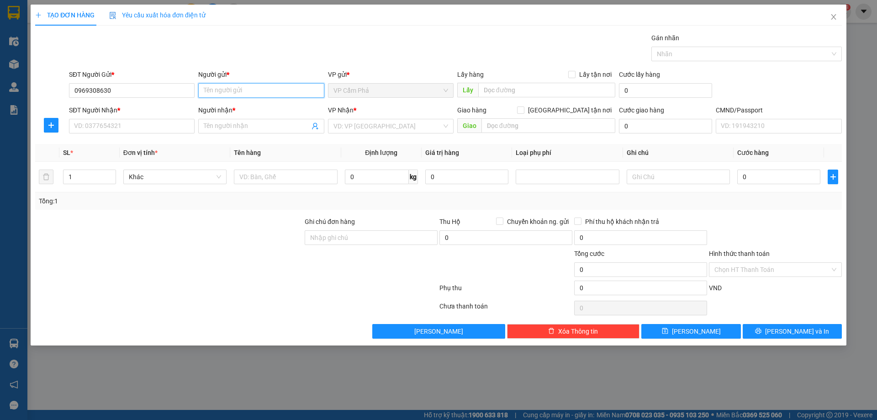
click at [278, 90] on input "Người gửi *" at bounding box center [261, 90] width 126 height 15
click at [278, 90] on input "hiền" at bounding box center [261, 90] width 126 height 15
click at [271, 88] on input "hiền" at bounding box center [261, 90] width 126 height 15
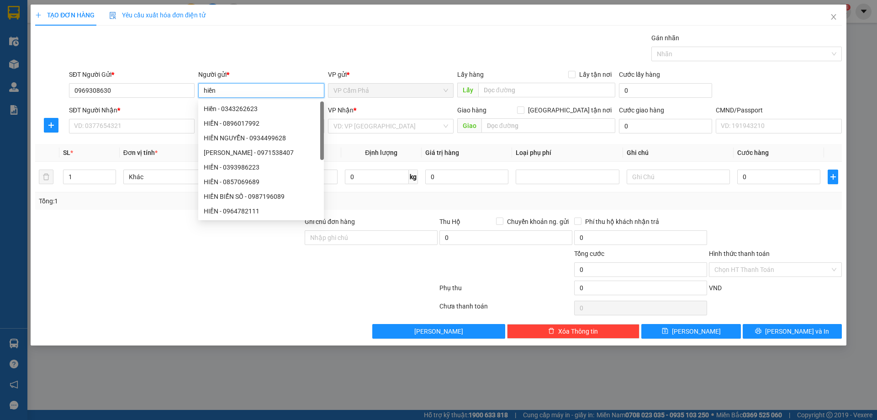
click at [271, 88] on input "hiền" at bounding box center [261, 90] width 126 height 15
type input "HIỀN"
click at [163, 121] on input "SĐT Người Nhận *" at bounding box center [132, 126] width 126 height 15
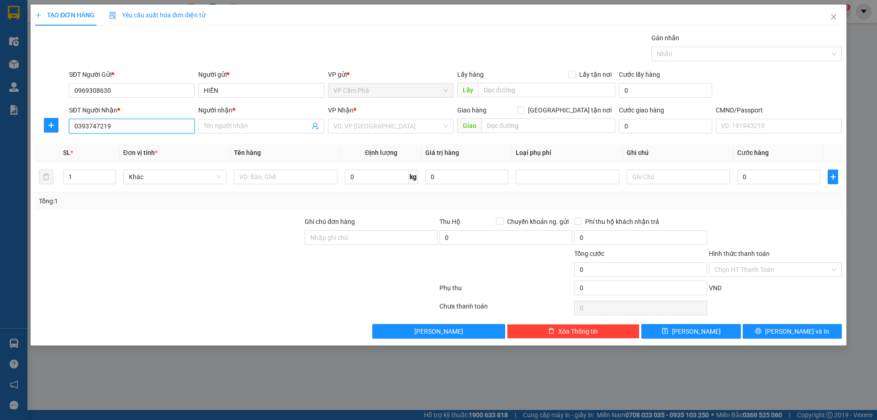
click at [162, 121] on input "0393747219" at bounding box center [132, 126] width 126 height 15
type input "0393747219"
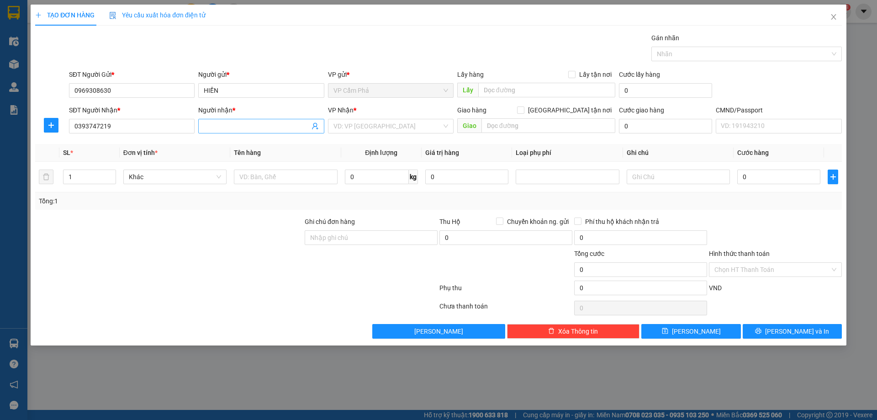
click at [267, 125] on input "Người nhận *" at bounding box center [256, 126] width 105 height 10
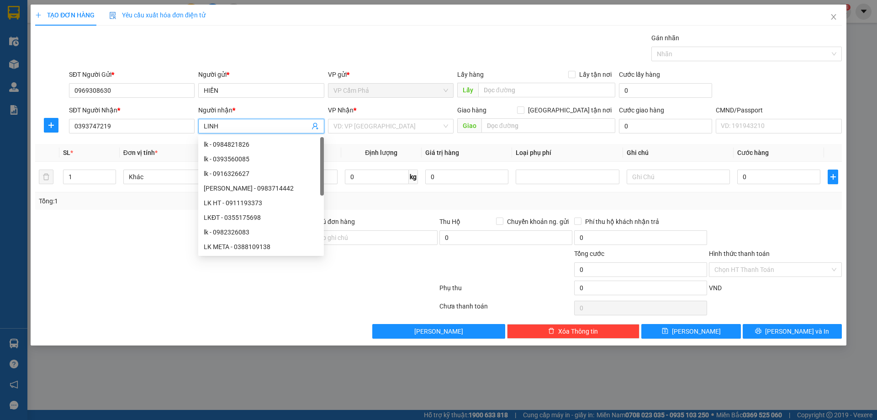
type input "LINH"
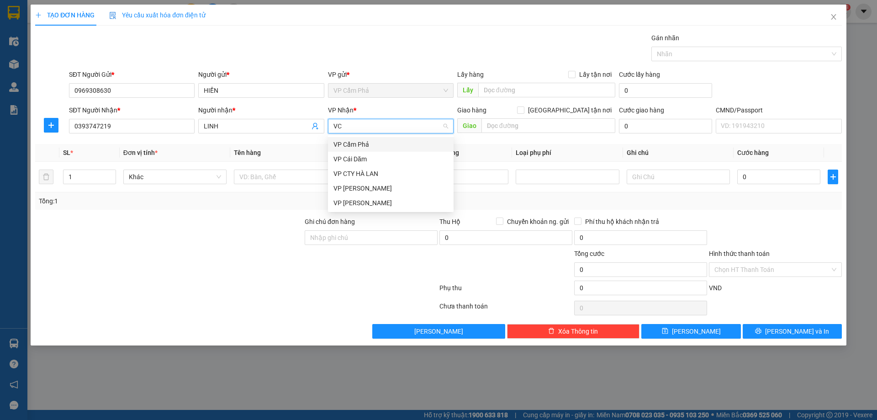
type input "VCC"
click at [387, 144] on div "VP Võ Chí Công" at bounding box center [390, 144] width 115 height 10
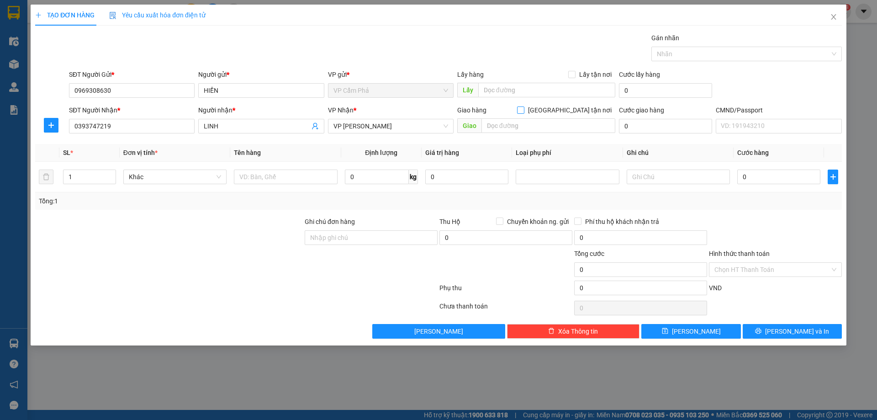
click at [523, 106] on input "[GEOGRAPHIC_DATA] tận nơi" at bounding box center [520, 109] width 6 height 6
checkbox input "true"
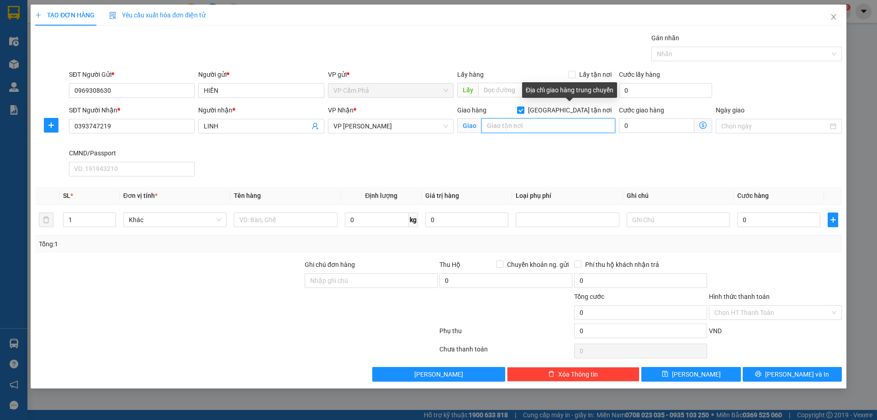
click at [570, 129] on input "text" at bounding box center [548, 125] width 134 height 15
paste input "34 Đ. Xuân La, Xuân La, Tây Hồ, Hà Nội 10000, Việt Nam"
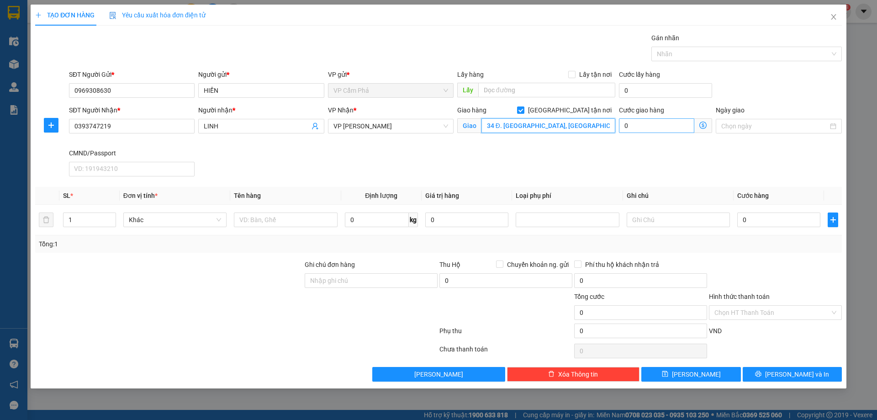
scroll to position [0, 39]
type input "34 Đ. Xuân La, Xuân La, Tây Hồ, Hà Nội 10000, Việt Nam"
click at [703, 121] on span at bounding box center [703, 125] width 18 height 15
click at [702, 121] on span at bounding box center [703, 125] width 18 height 15
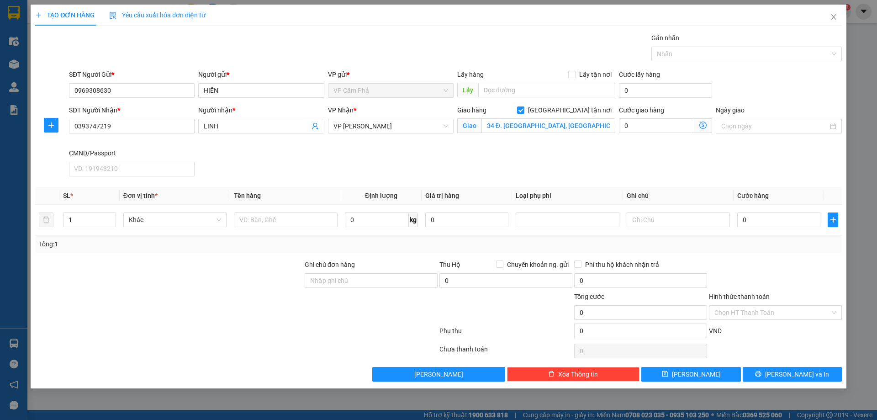
click at [702, 122] on icon "dollar-circle" at bounding box center [702, 124] width 7 height 7
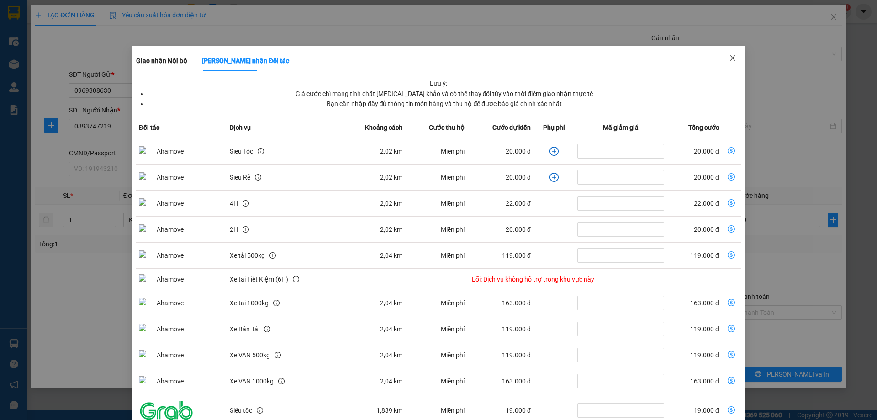
click at [735, 55] on span "Close" at bounding box center [733, 59] width 26 height 26
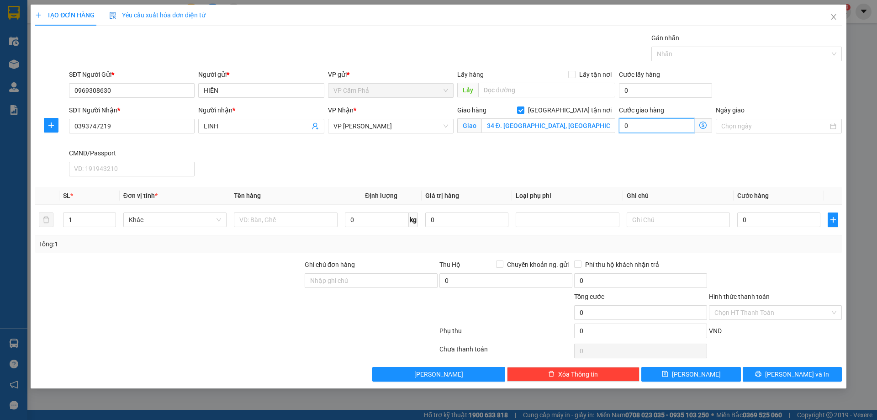
click at [645, 125] on input "0" at bounding box center [656, 125] width 75 height 15
type input "3"
type input "35"
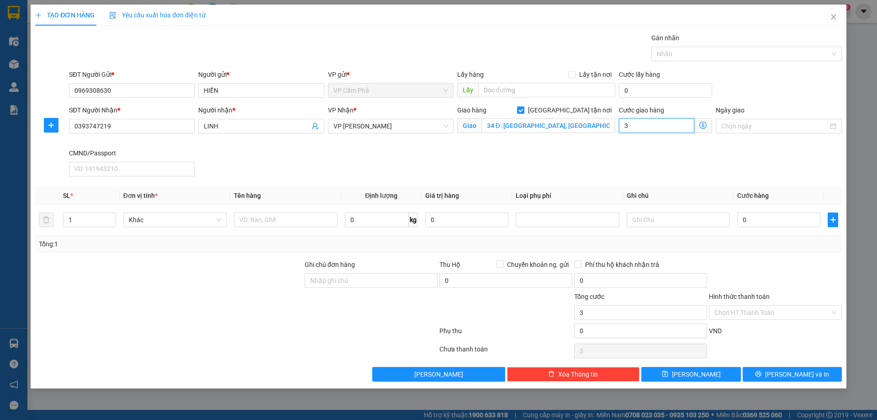
type input "35"
type input "35.000"
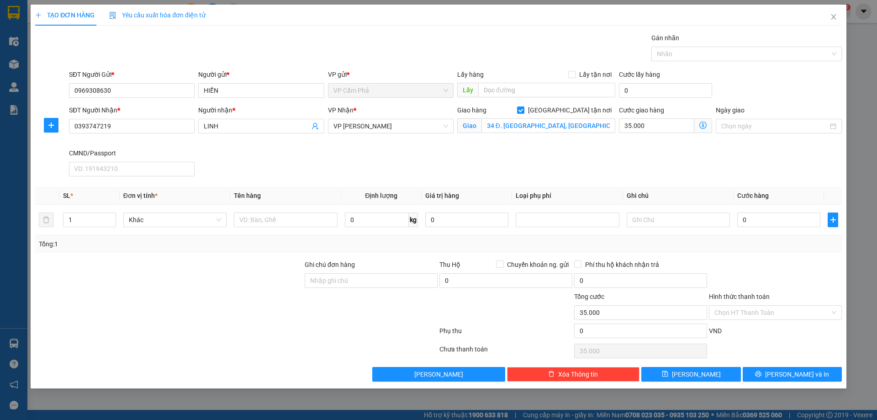
click at [662, 170] on div "SĐT Người Nhận * 0393747219 Người nhận * LINH VP Nhận * VP Võ Chí Công Giao hàn…" at bounding box center [455, 142] width 776 height 75
click at [289, 220] on input "text" at bounding box center [285, 219] width 103 height 15
click at [523, 107] on input "[GEOGRAPHIC_DATA] tận nơi" at bounding box center [520, 109] width 6 height 6
checkbox input "false"
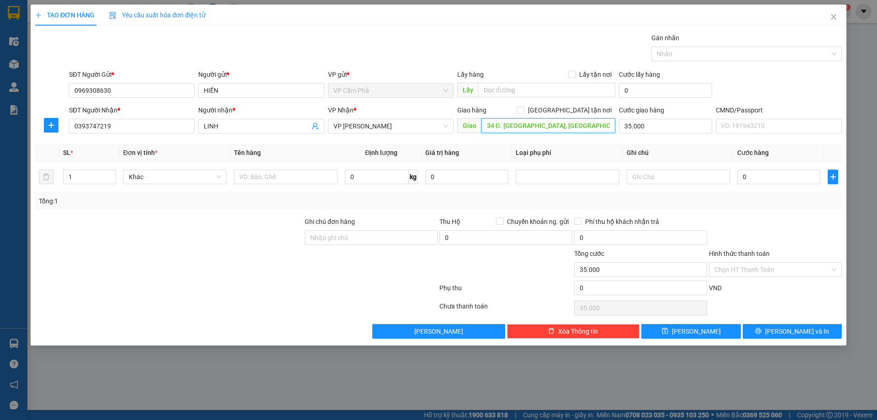
click at [572, 124] on input "34 Đ. Xuân La, Xuân La, Tây Hồ, Hà Nội 10000, Việt Nam" at bounding box center [548, 125] width 134 height 15
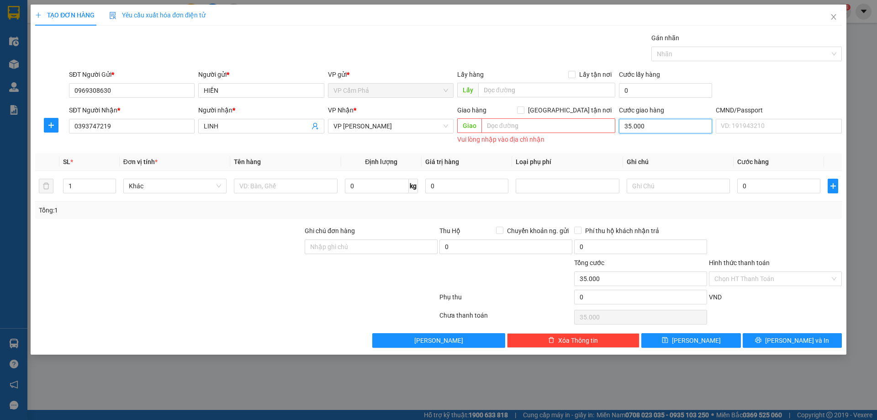
click at [663, 129] on input "35.000" at bounding box center [665, 126] width 93 height 15
type input "0"
click at [276, 185] on input "text" at bounding box center [285, 186] width 103 height 15
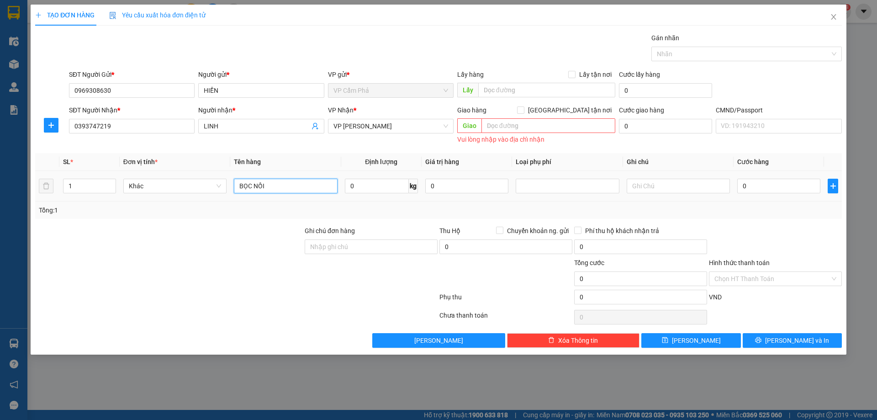
type input "BỌC NỒI"
type input "1"
type input "5"
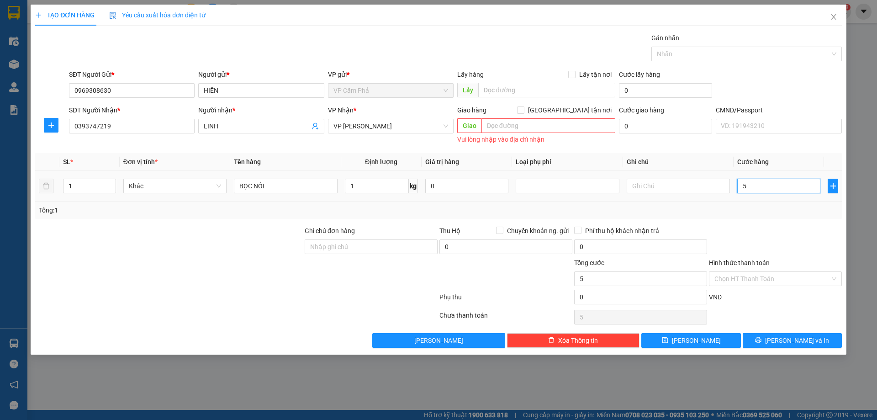
type input "50"
type input "50.000"
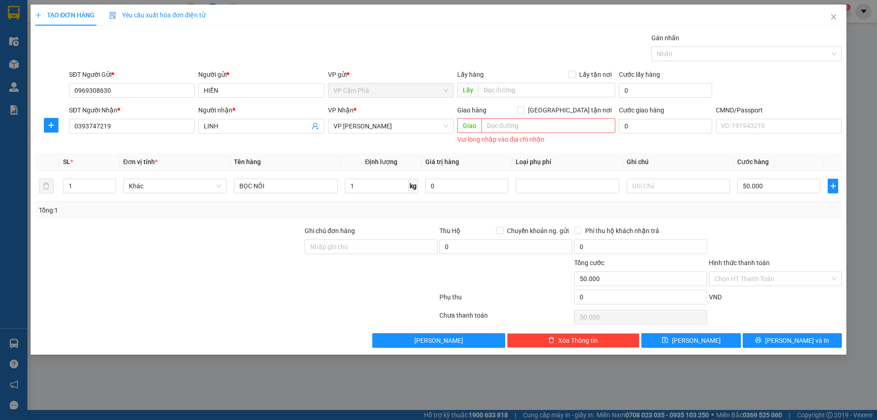
click at [749, 232] on div at bounding box center [775, 242] width 135 height 32
click at [764, 282] on input "Hình thức thanh toán" at bounding box center [772, 279] width 116 height 14
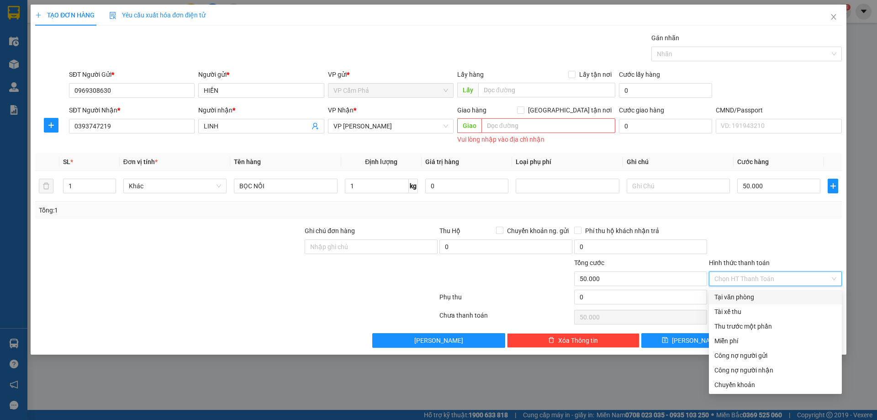
click at [735, 296] on div "Tại văn phòng" at bounding box center [775, 297] width 122 height 10
type input "0"
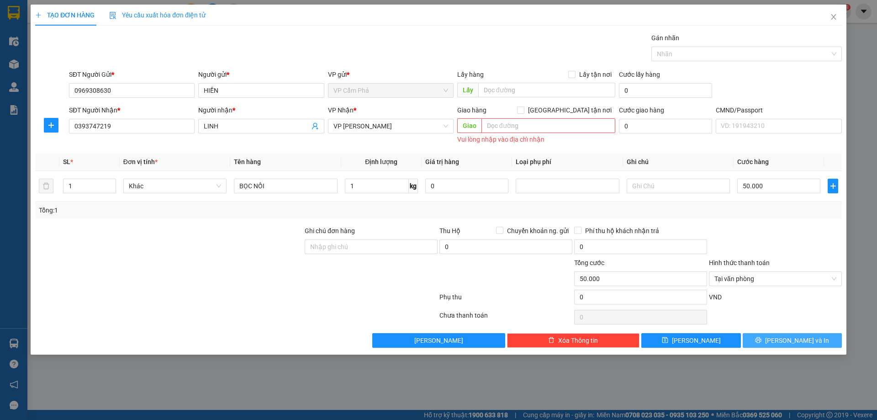
click at [767, 340] on button "Lưu và In" at bounding box center [792, 340] width 99 height 15
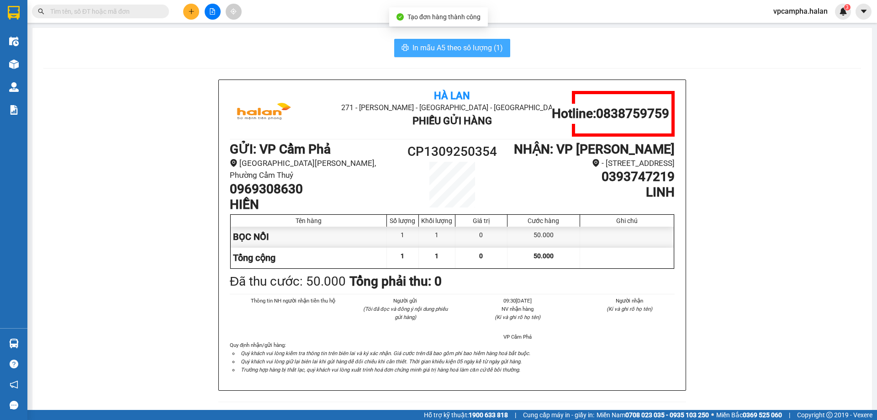
click at [427, 43] on span "In mẫu A5 theo số lượng (1)" at bounding box center [457, 47] width 90 height 11
click at [456, 55] on button "In mẫu A5 theo số lượng (1)" at bounding box center [452, 48] width 116 height 18
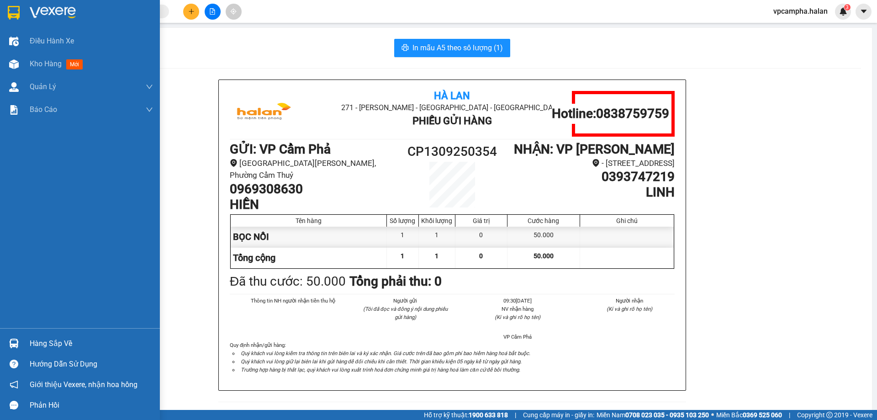
click at [2, 343] on div "Hàng sắp về" at bounding box center [80, 343] width 160 height 21
click at [17, 344] on div "Điều hành xe Kho hàng mới Quản [PERSON_NAME] lý chuyến Quản lý kiểm kho Báo cáo…" at bounding box center [80, 210] width 160 height 420
click at [17, 343] on img at bounding box center [14, 343] width 10 height 10
click at [11, 64] on div "Điều hành xe Kho hàng mới Quản [PERSON_NAME] lý chuyến Quản lý kiểm kho Báo cáo…" at bounding box center [80, 210] width 160 height 420
click at [12, 64] on img at bounding box center [14, 64] width 10 height 10
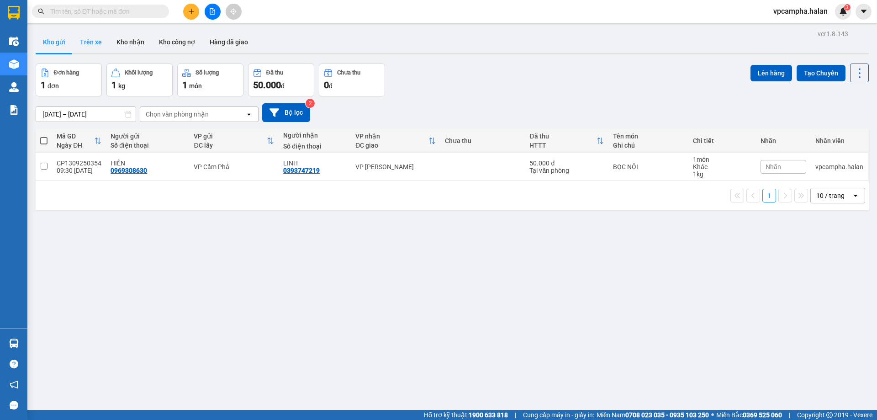
click at [103, 42] on button "Trên xe" at bounding box center [91, 42] width 37 height 22
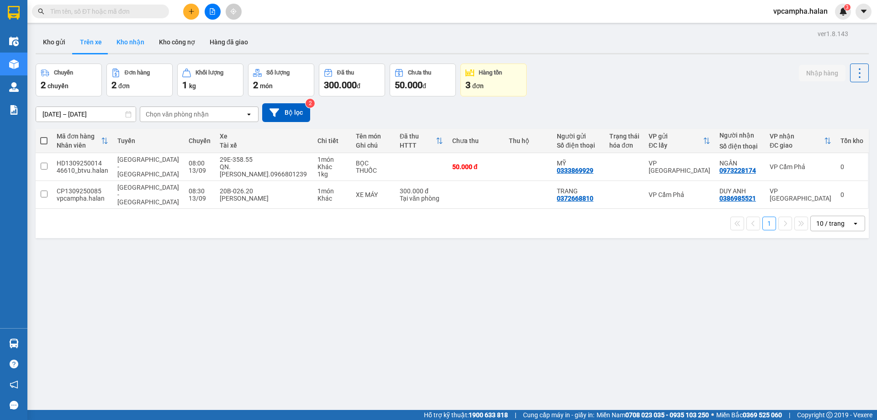
click at [136, 47] on button "Kho nhận" at bounding box center [130, 42] width 42 height 22
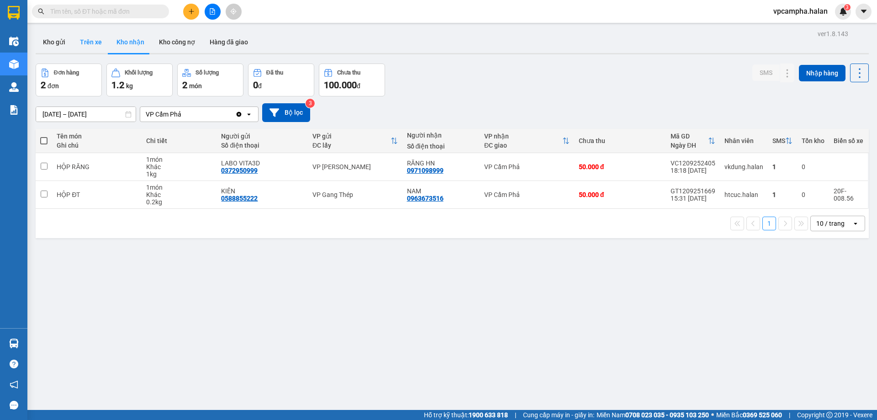
click at [101, 44] on button "Trên xe" at bounding box center [91, 42] width 37 height 22
type input "06/01/2012 – 13/09/2025"
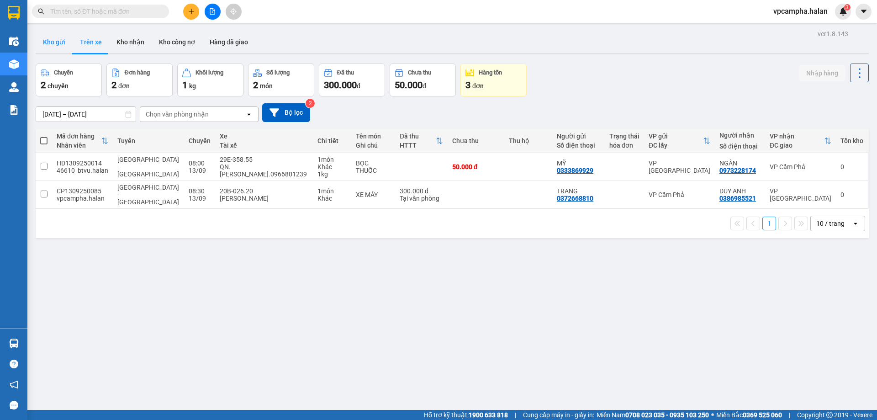
click at [46, 38] on button "Kho gửi" at bounding box center [54, 42] width 37 height 22
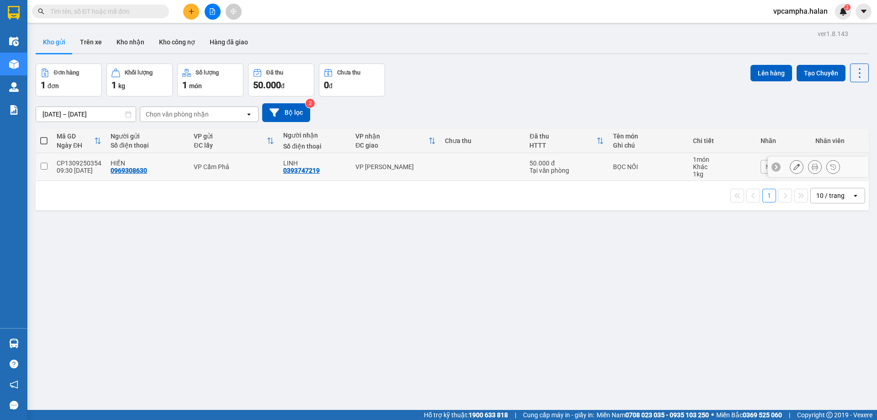
drag, startPoint x: 213, startPoint y: 168, endPoint x: 222, endPoint y: 162, distance: 10.9
click at [212, 169] on div "VP Cẩm Phả" at bounding box center [234, 166] width 80 height 7
checkbox input "true"
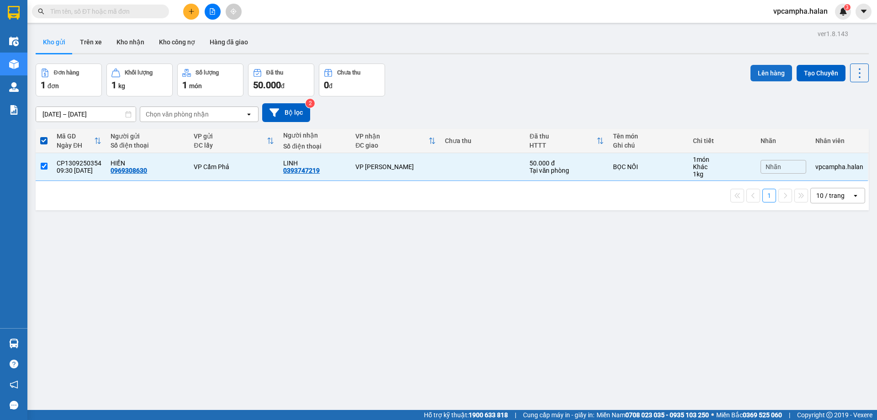
click at [764, 78] on button "Lên hàng" at bounding box center [771, 73] width 42 height 16
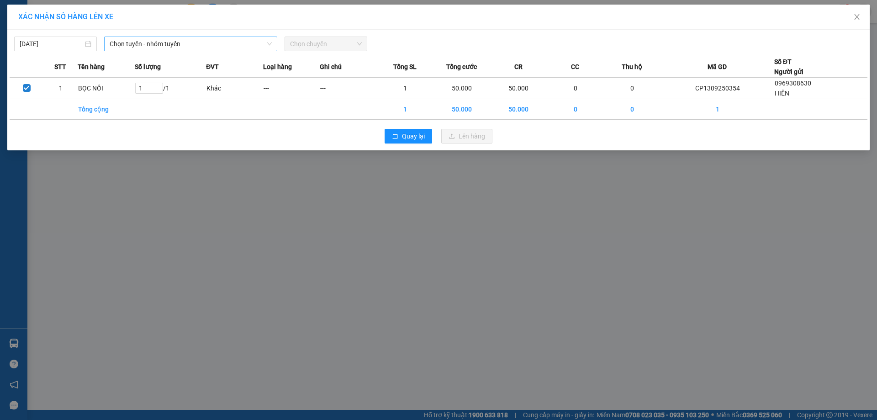
click at [127, 38] on span "Chọn tuyến - nhóm tuyến" at bounding box center [191, 44] width 162 height 14
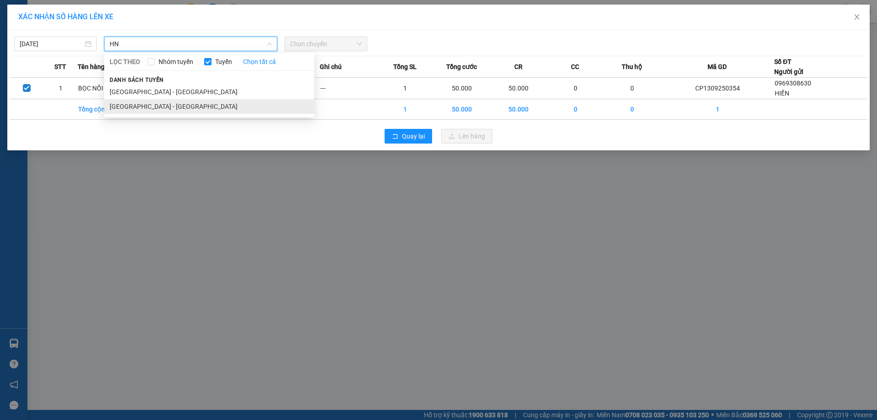
type input "HN"
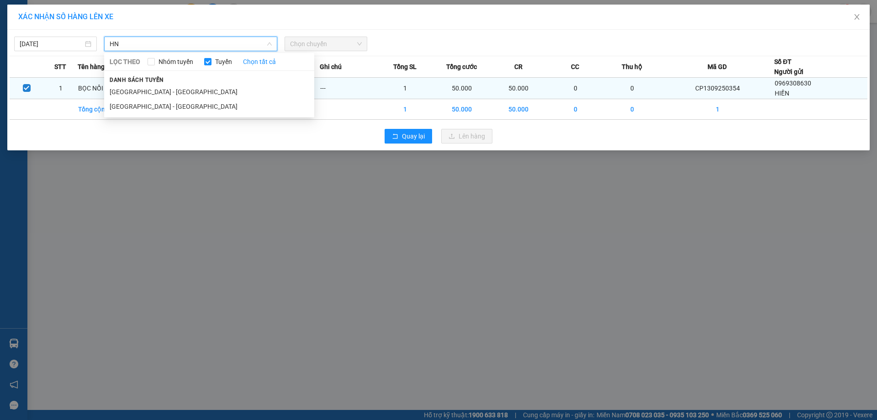
drag, startPoint x: 147, startPoint y: 108, endPoint x: 160, endPoint y: 87, distance: 24.4
click at [147, 106] on li "Quảng Ninh - Hà Nội" at bounding box center [209, 106] width 210 height 15
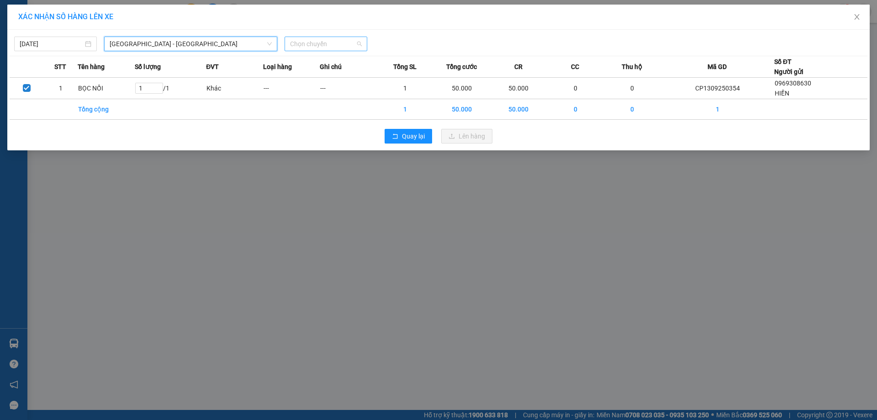
click at [336, 37] on div "Chọn chuyến" at bounding box center [326, 44] width 83 height 15
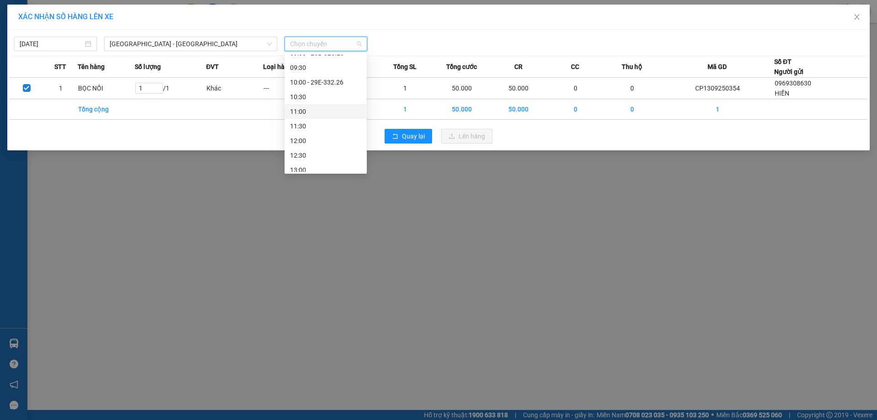
scroll to position [183, 0]
click at [318, 128] on div "12:00" at bounding box center [325, 128] width 71 height 10
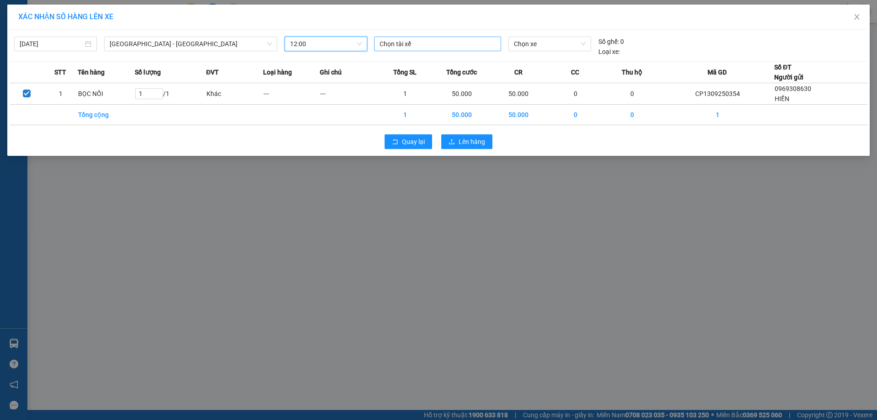
click at [443, 45] on div at bounding box center [437, 43] width 122 height 11
type input "H"
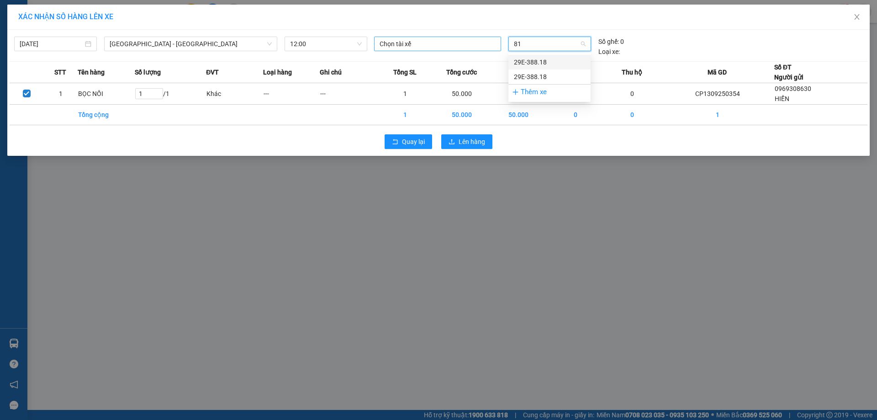
type input "818"
click at [552, 61] on div "29E-388.18" at bounding box center [549, 62] width 71 height 10
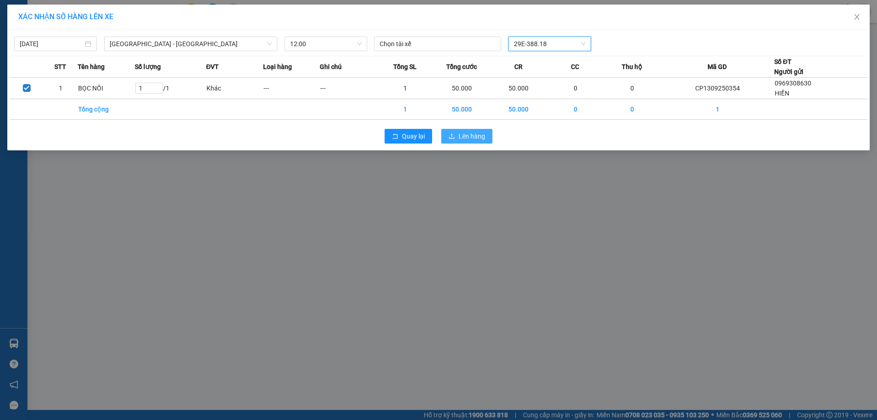
click at [475, 136] on span "Lên hàng" at bounding box center [472, 136] width 26 height 10
